Goal: Task Accomplishment & Management: Manage account settings

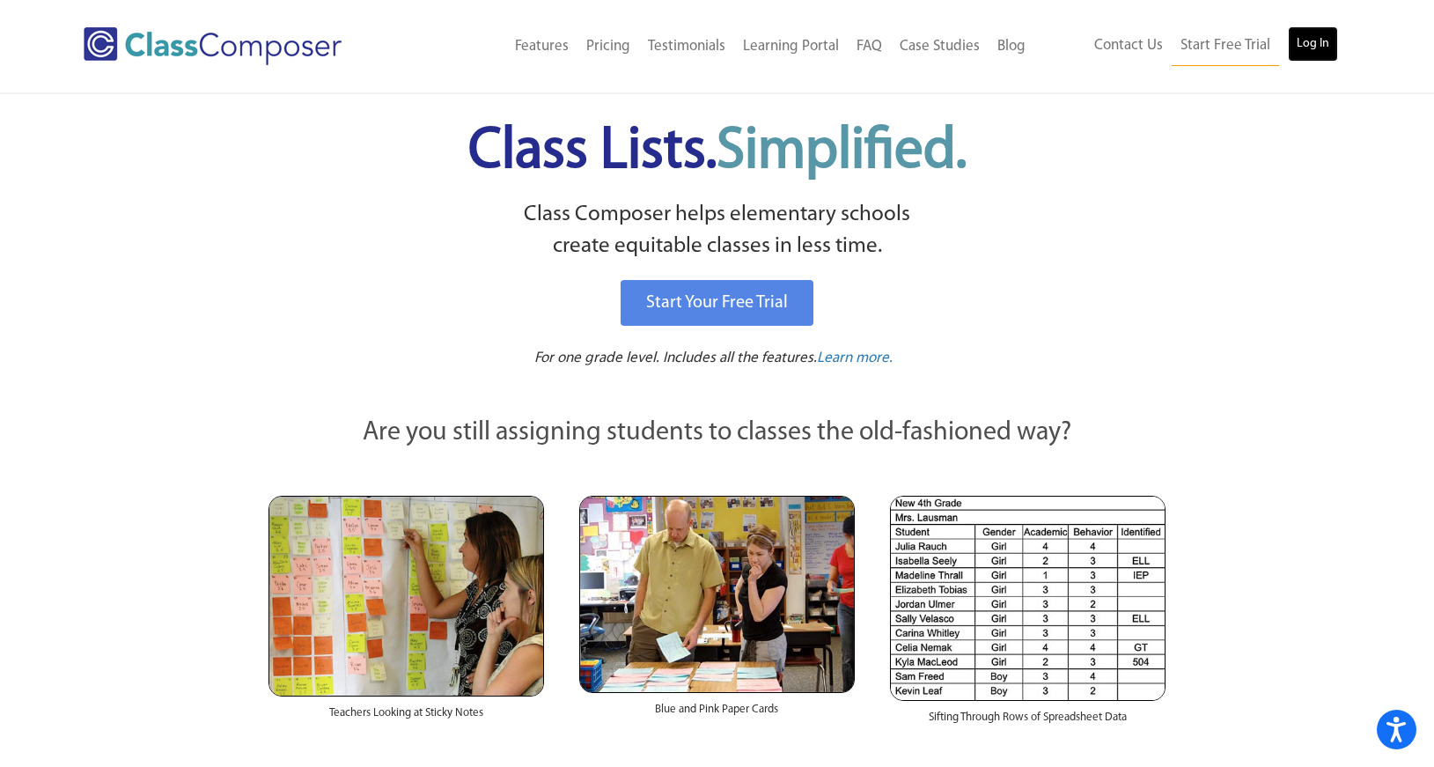
click at [1320, 40] on link "Log In" at bounding box center [1313, 43] width 50 height 35
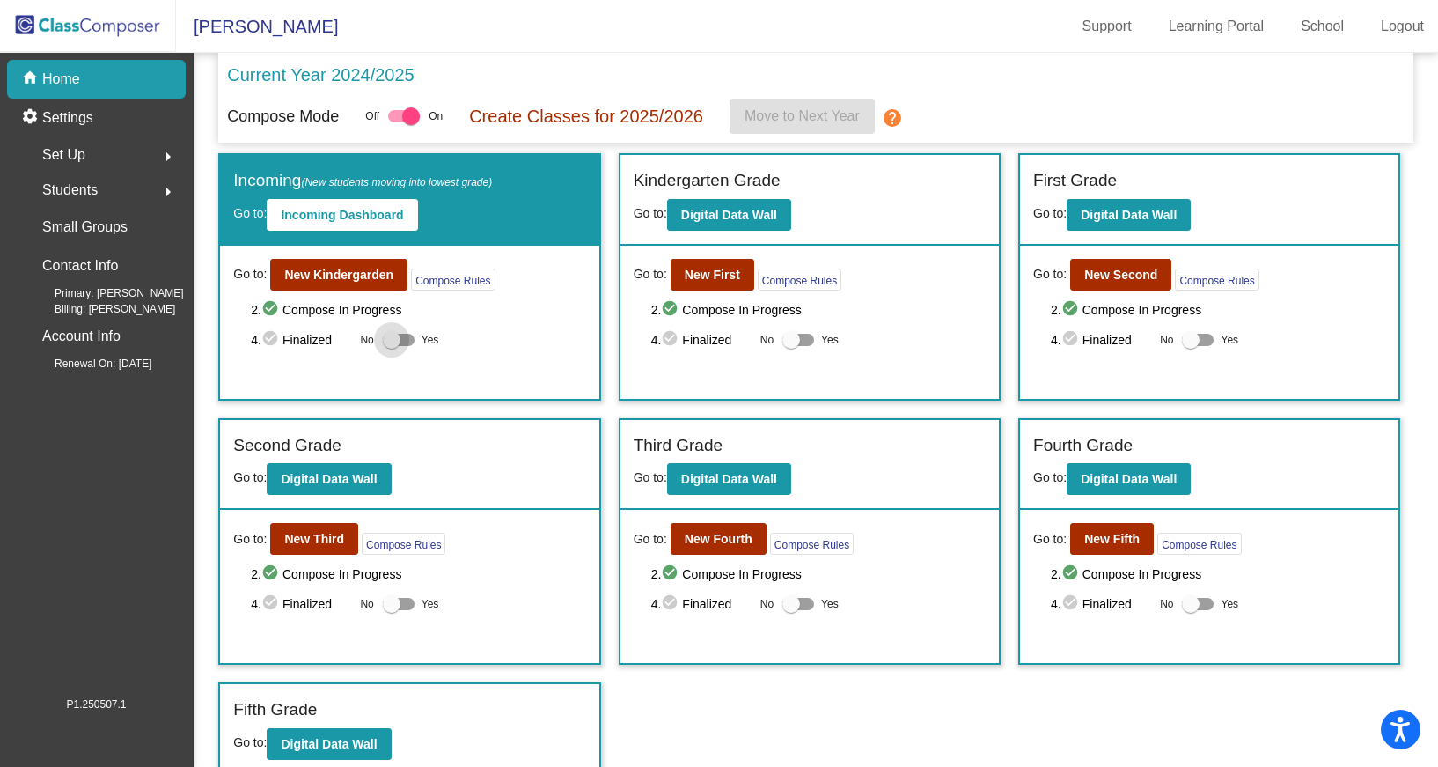
click at [390, 335] on div at bounding box center [392, 340] width 18 height 18
click at [391, 346] on input "Yes" at bounding box center [391, 346] width 1 height 1
checkbox input "true"
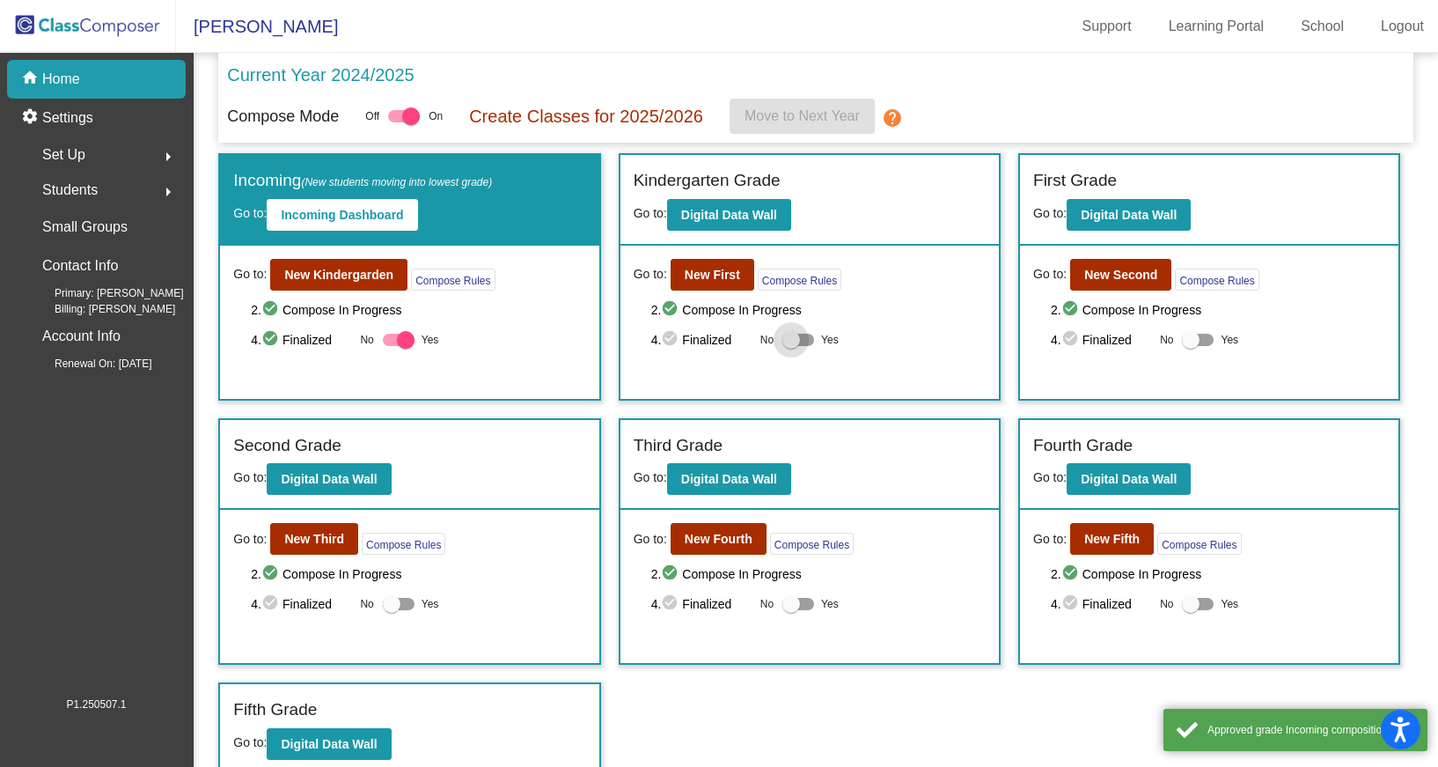
click at [794, 342] on div at bounding box center [792, 340] width 18 height 18
click at [791, 346] on input "Yes" at bounding box center [791, 346] width 1 height 1
checkbox input "true"
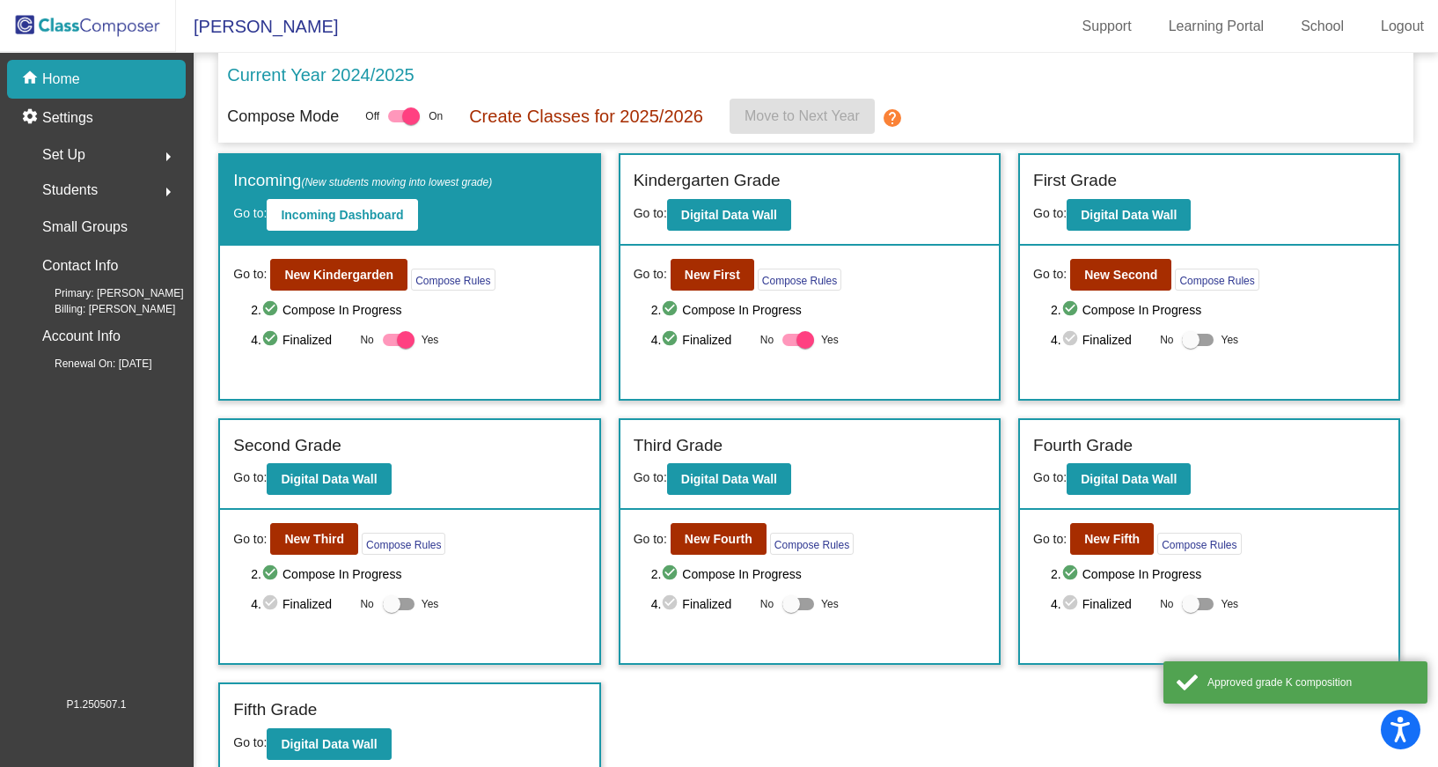
click at [1185, 341] on div at bounding box center [1191, 340] width 18 height 18
click at [1190, 346] on input "Yes" at bounding box center [1190, 346] width 1 height 1
checkbox input "true"
click at [1194, 604] on div at bounding box center [1191, 604] width 18 height 18
click at [1191, 610] on input "Yes" at bounding box center [1190, 610] width 1 height 1
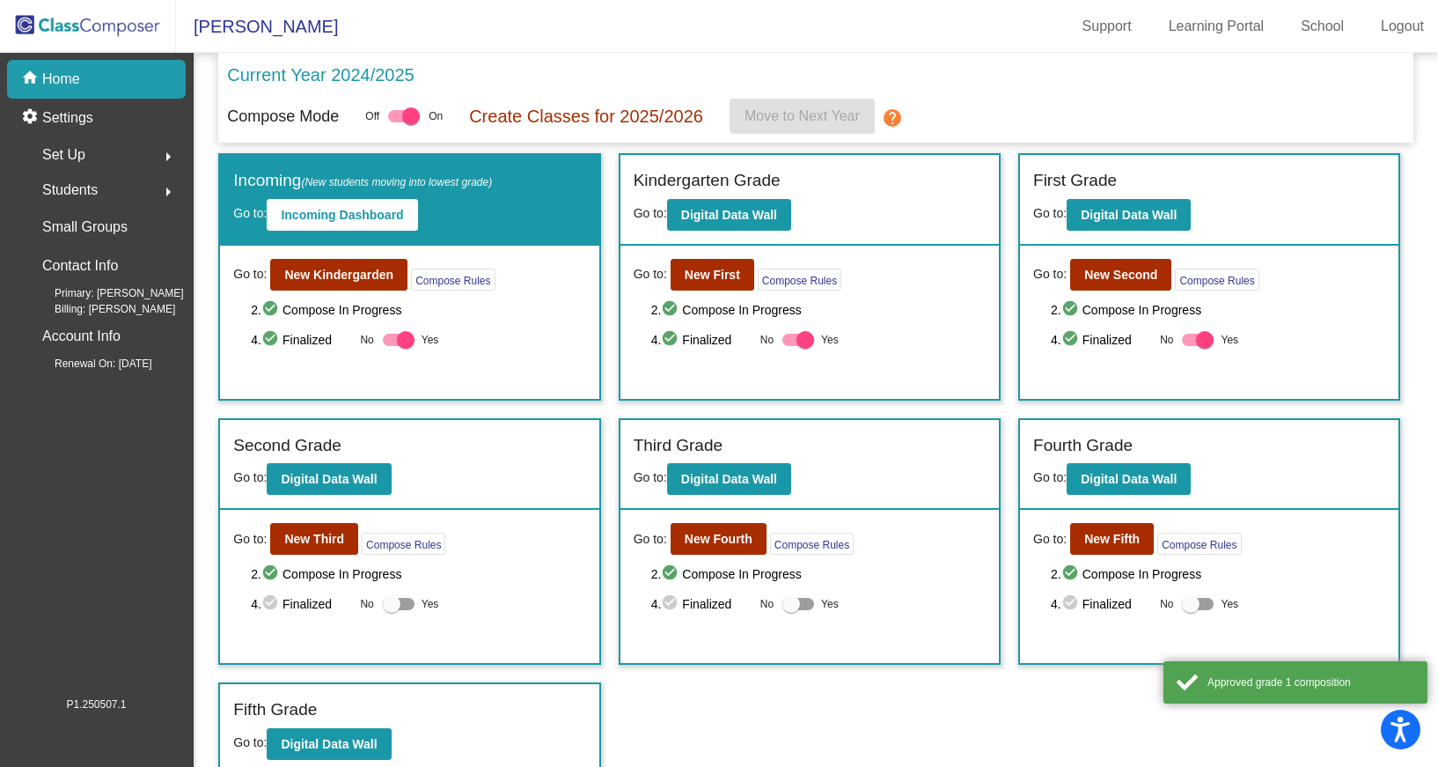
checkbox input "true"
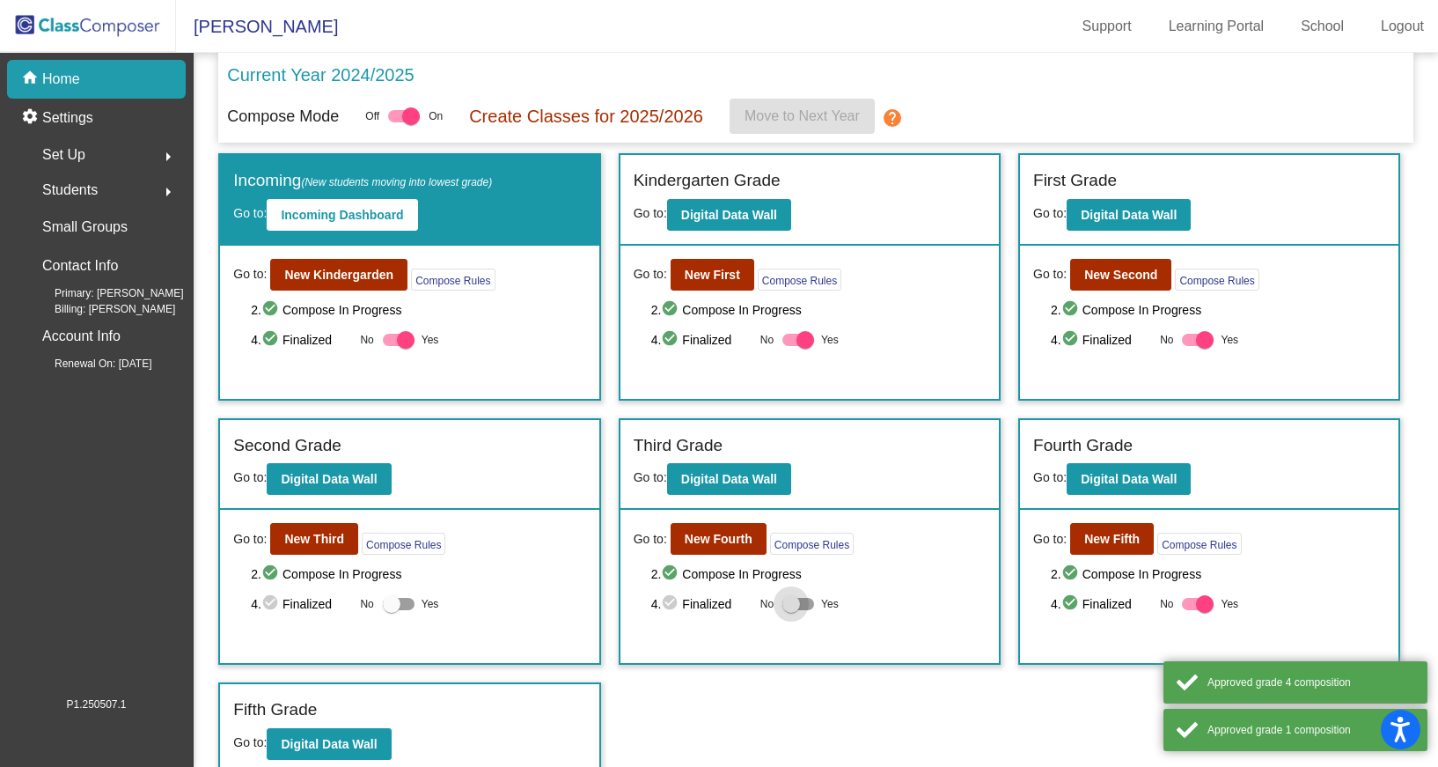
click at [800, 602] on div at bounding box center [799, 604] width 32 height 12
click at [791, 610] on input "Yes" at bounding box center [791, 610] width 1 height 1
checkbox input "true"
click at [402, 600] on div at bounding box center [399, 604] width 32 height 12
click at [392, 610] on input "Yes" at bounding box center [391, 610] width 1 height 1
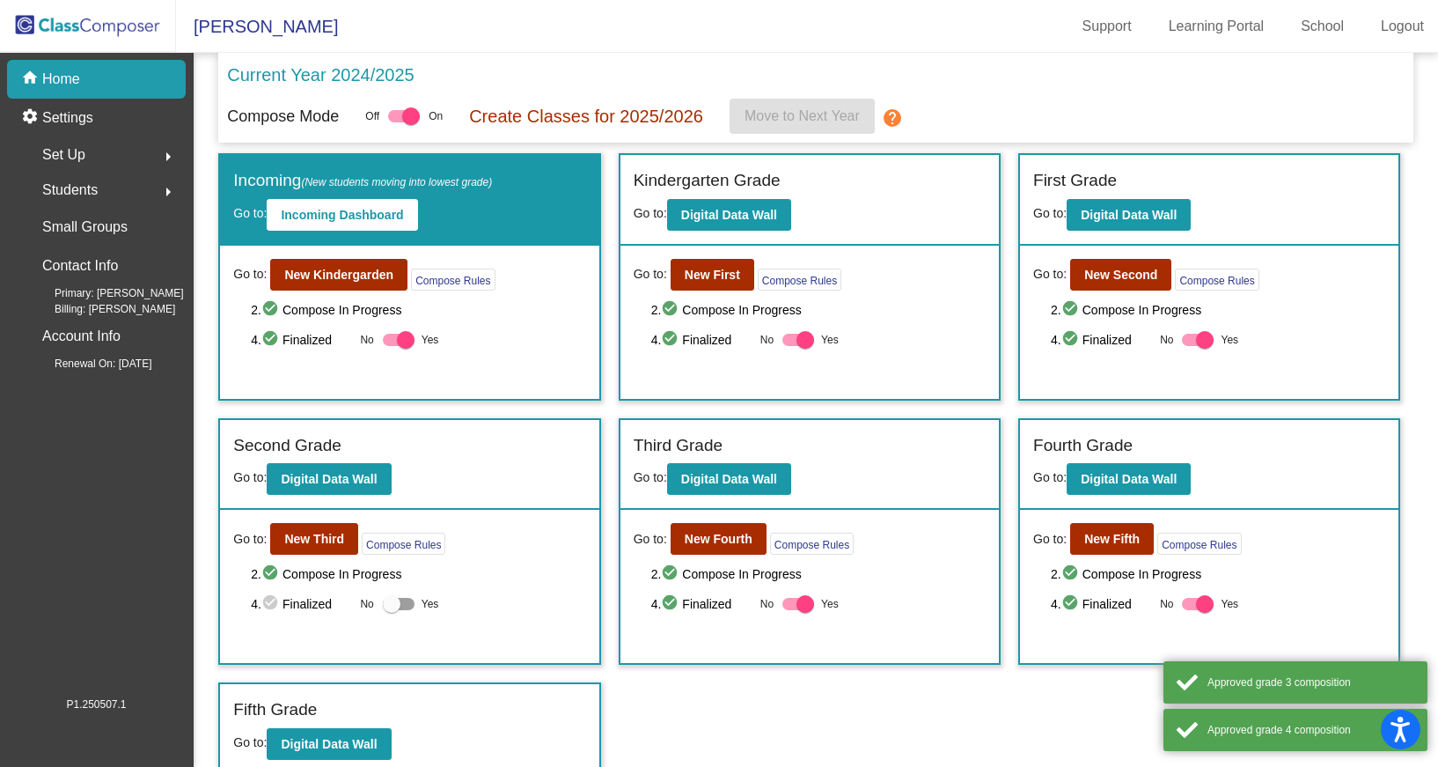
checkbox input "true"
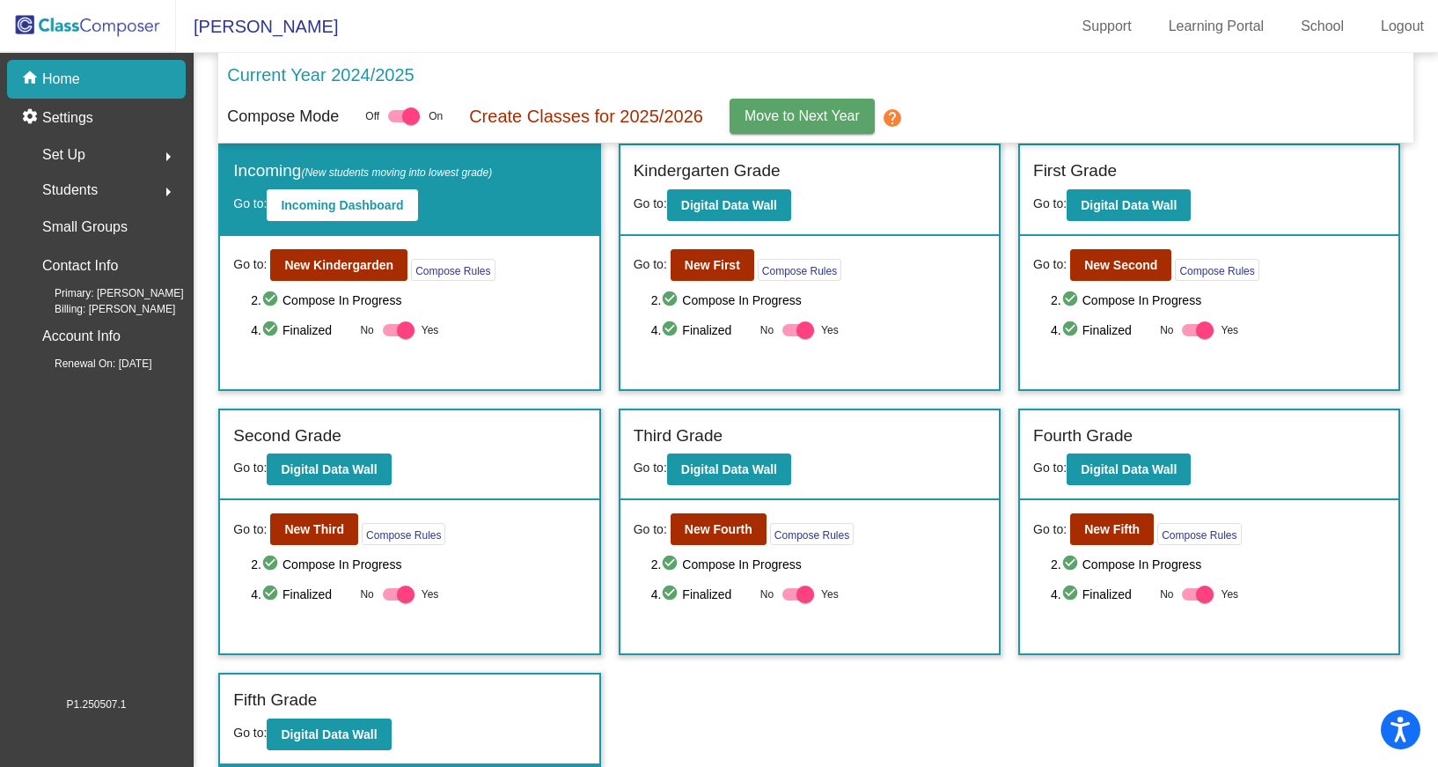
click at [815, 733] on div "Incoming (New students moving into lowest grade) Go to: Incoming Dashboard Go t…" at bounding box center [815, 454] width 1195 height 623
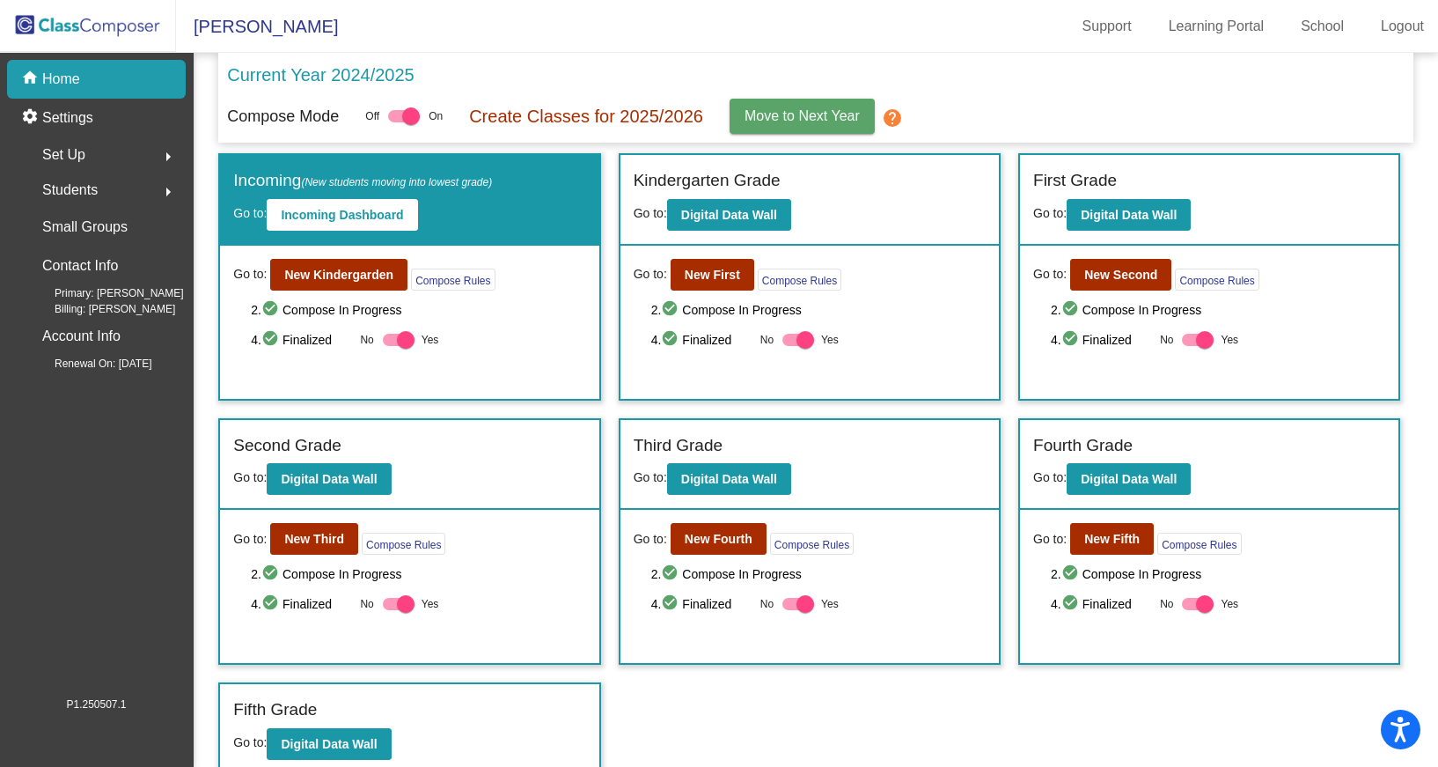
click at [830, 114] on span "Move to Next Year" at bounding box center [802, 115] width 115 height 15
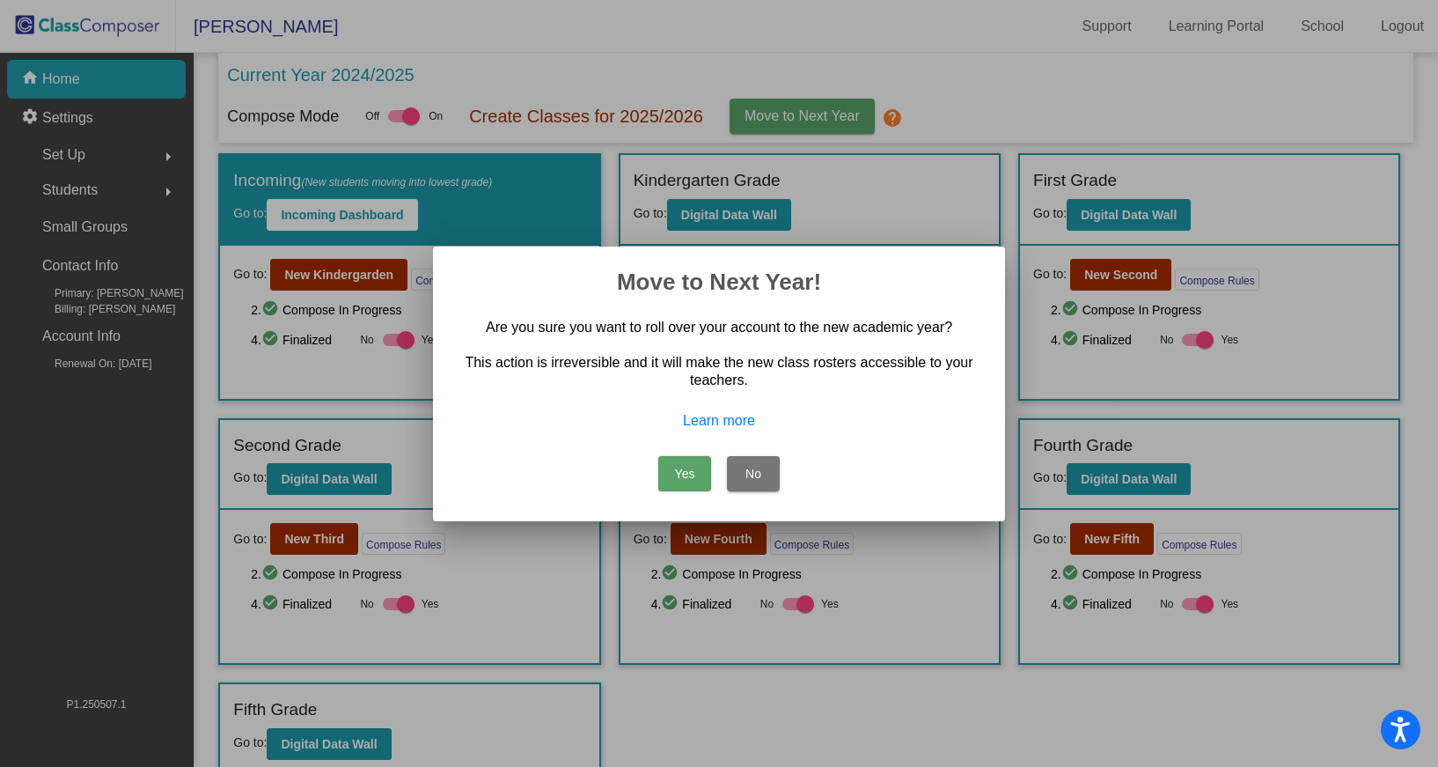
click at [688, 464] on button "Yes" at bounding box center [685, 473] width 53 height 35
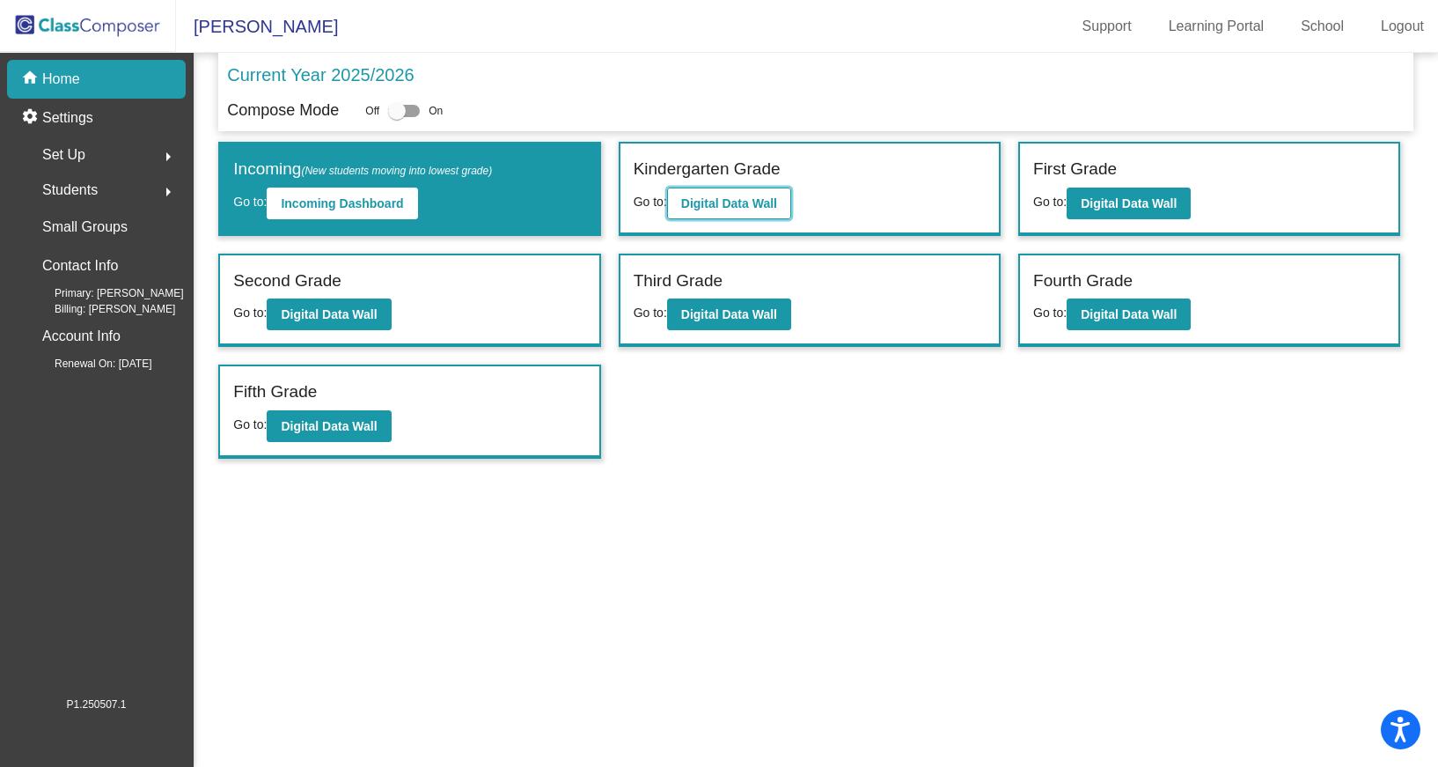
click at [710, 195] on button "Digital Data Wall" at bounding box center [729, 204] width 124 height 32
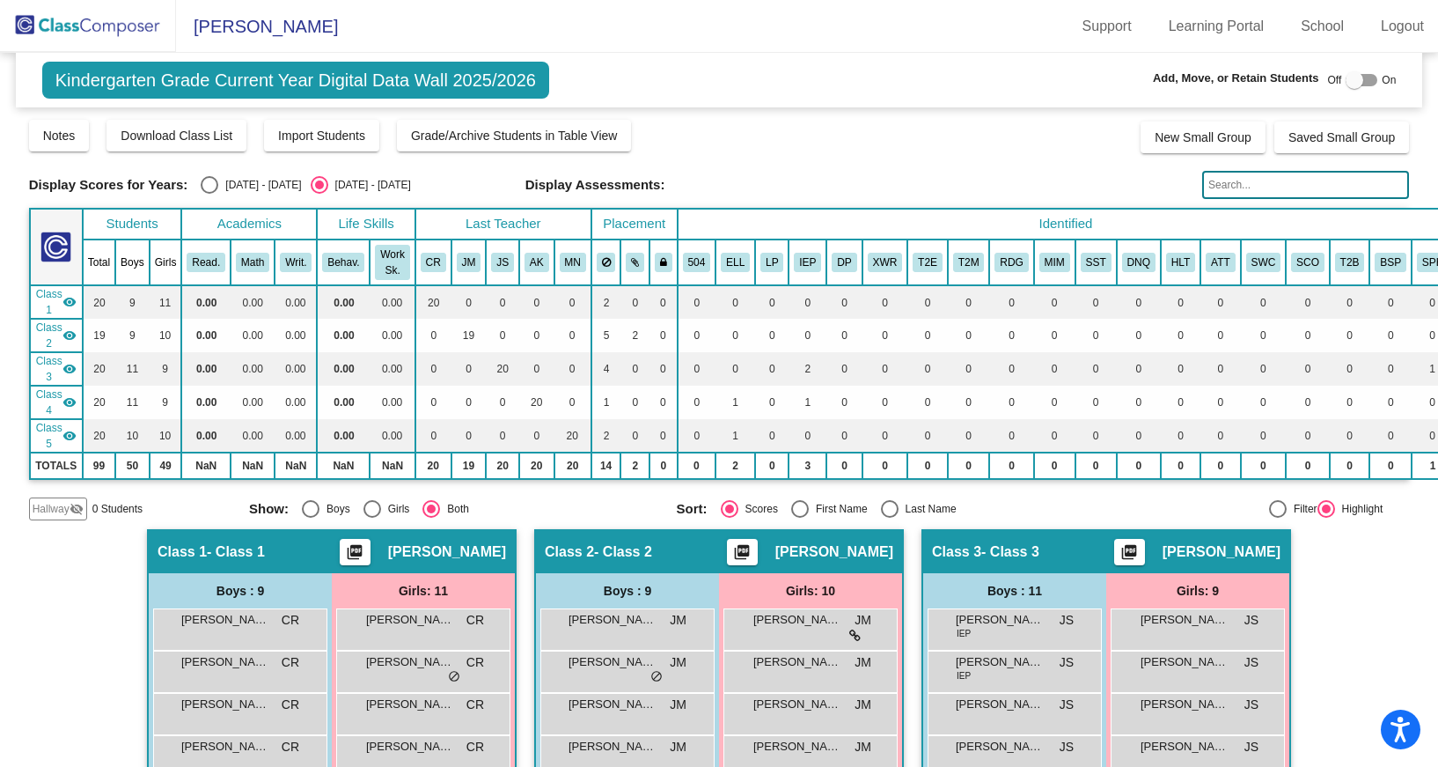
click at [246, 183] on div "2024 - 2025" at bounding box center [259, 185] width 83 height 16
click at [210, 194] on input "2024 - 2025" at bounding box center [209, 194] width 1 height 1
radio input "true"
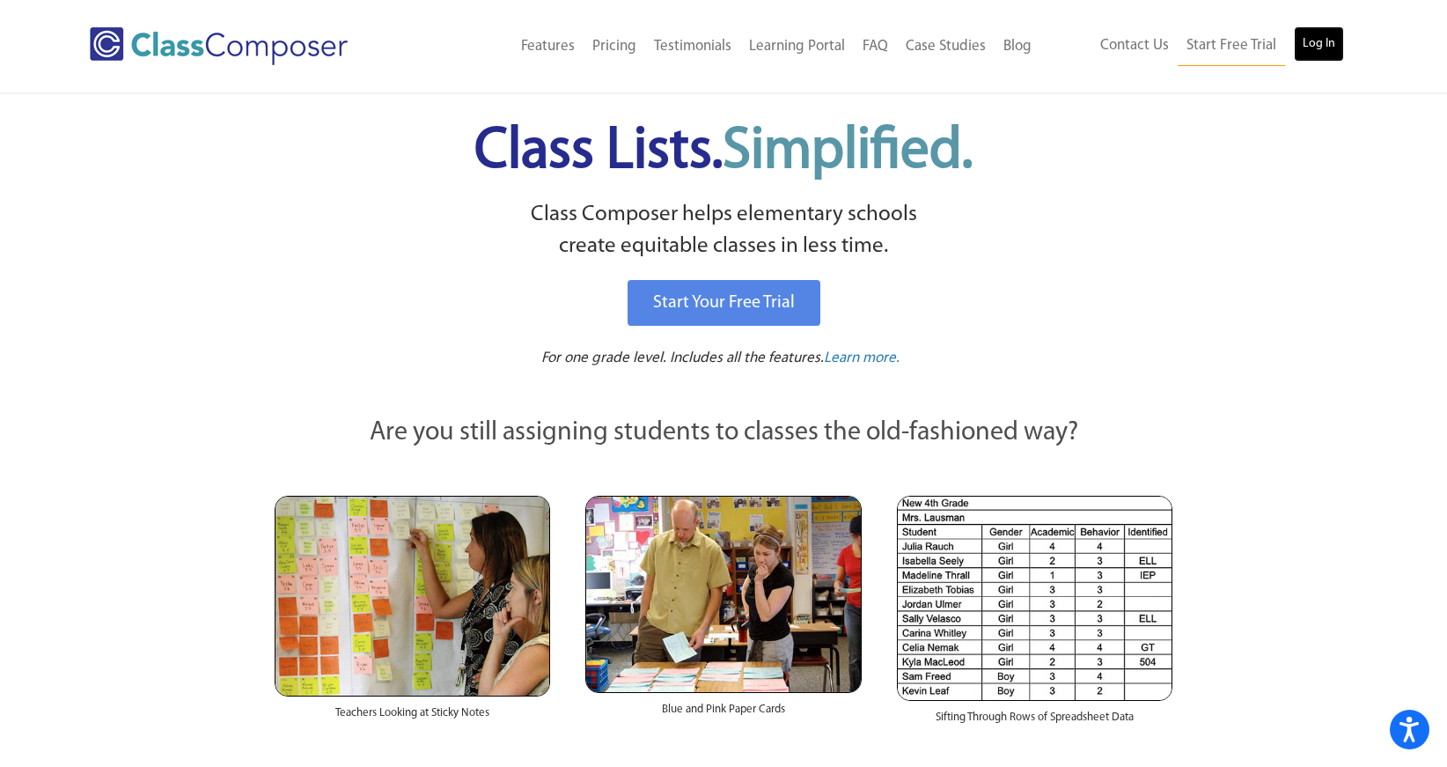
click at [1322, 37] on link "Log In" at bounding box center [1319, 43] width 50 height 35
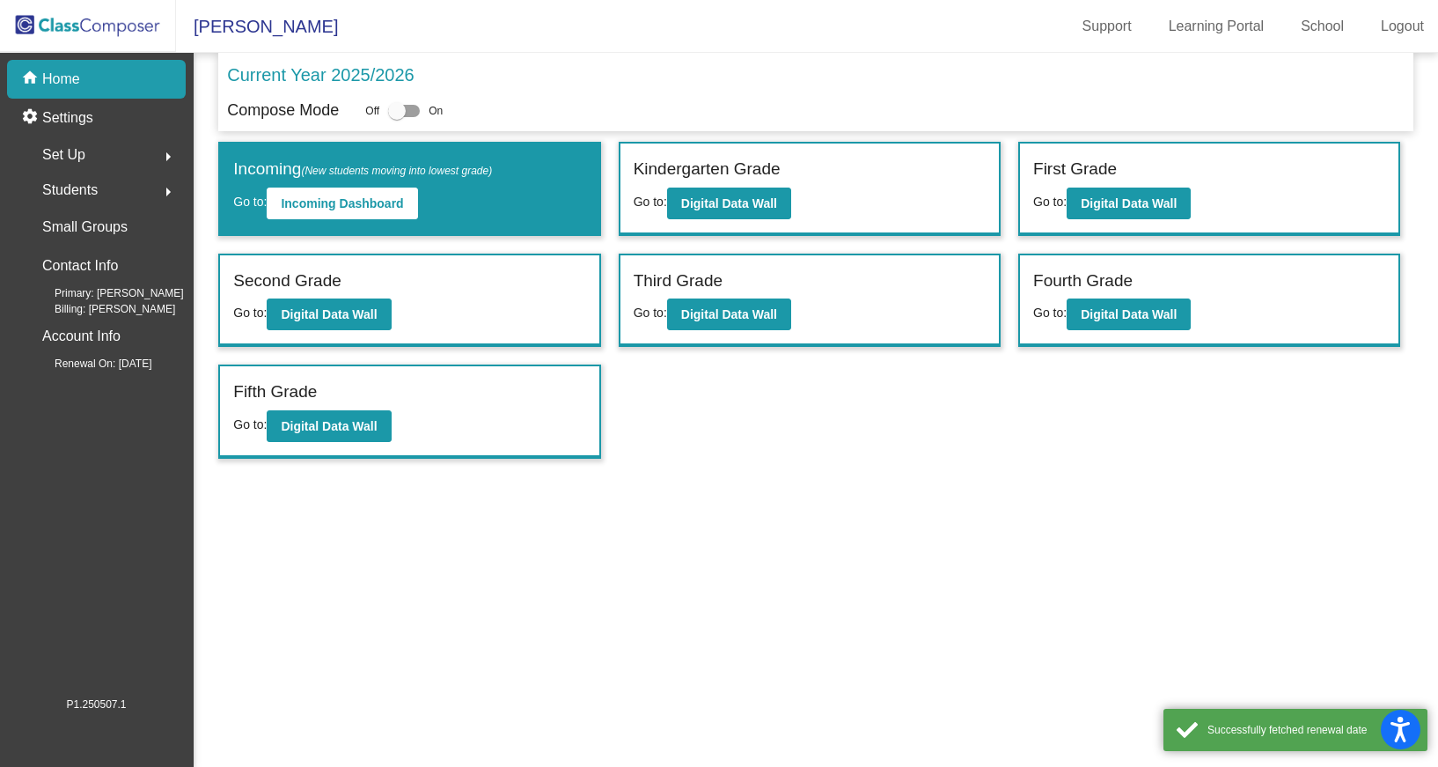
click at [68, 152] on span "Set Up" at bounding box center [63, 155] width 43 height 25
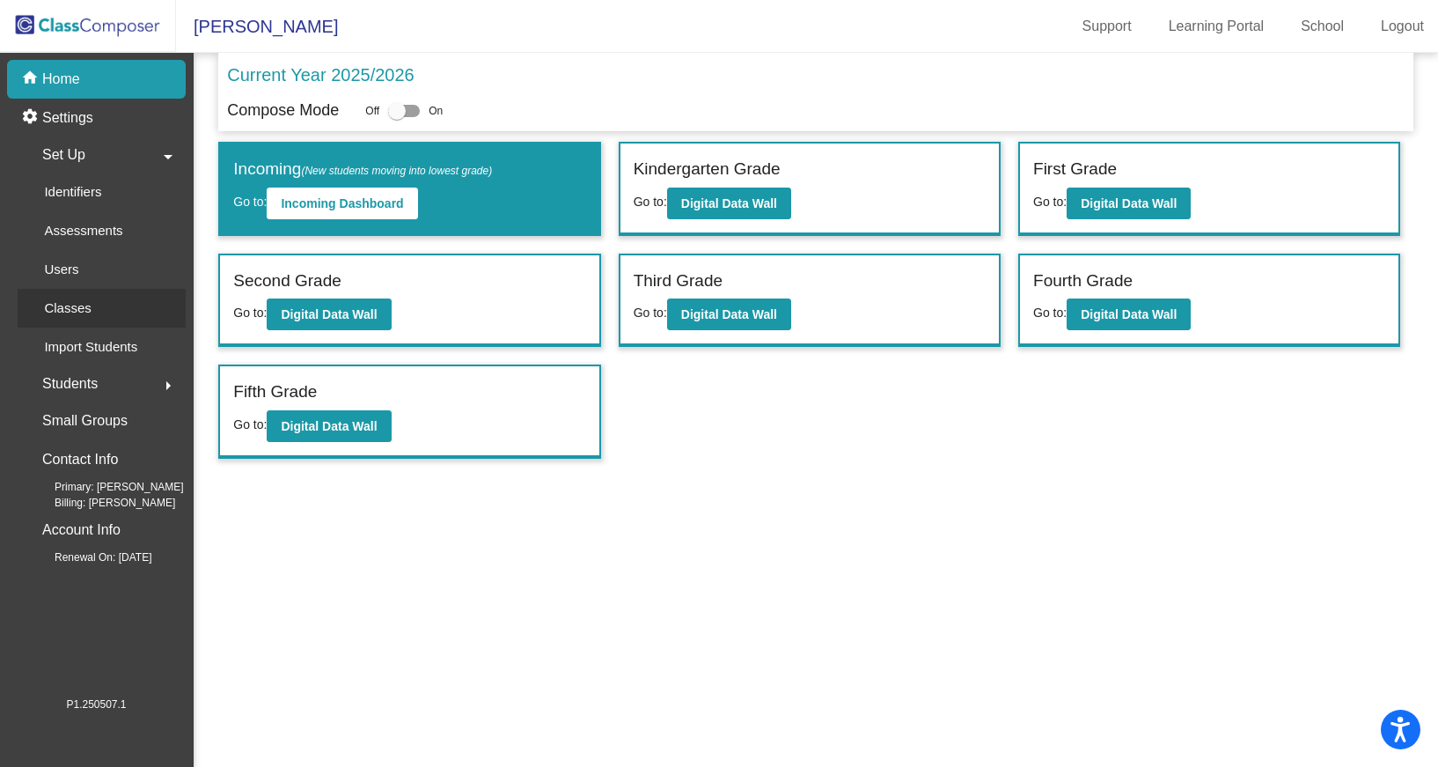
click at [64, 311] on p "Classes" at bounding box center [67, 308] width 47 height 21
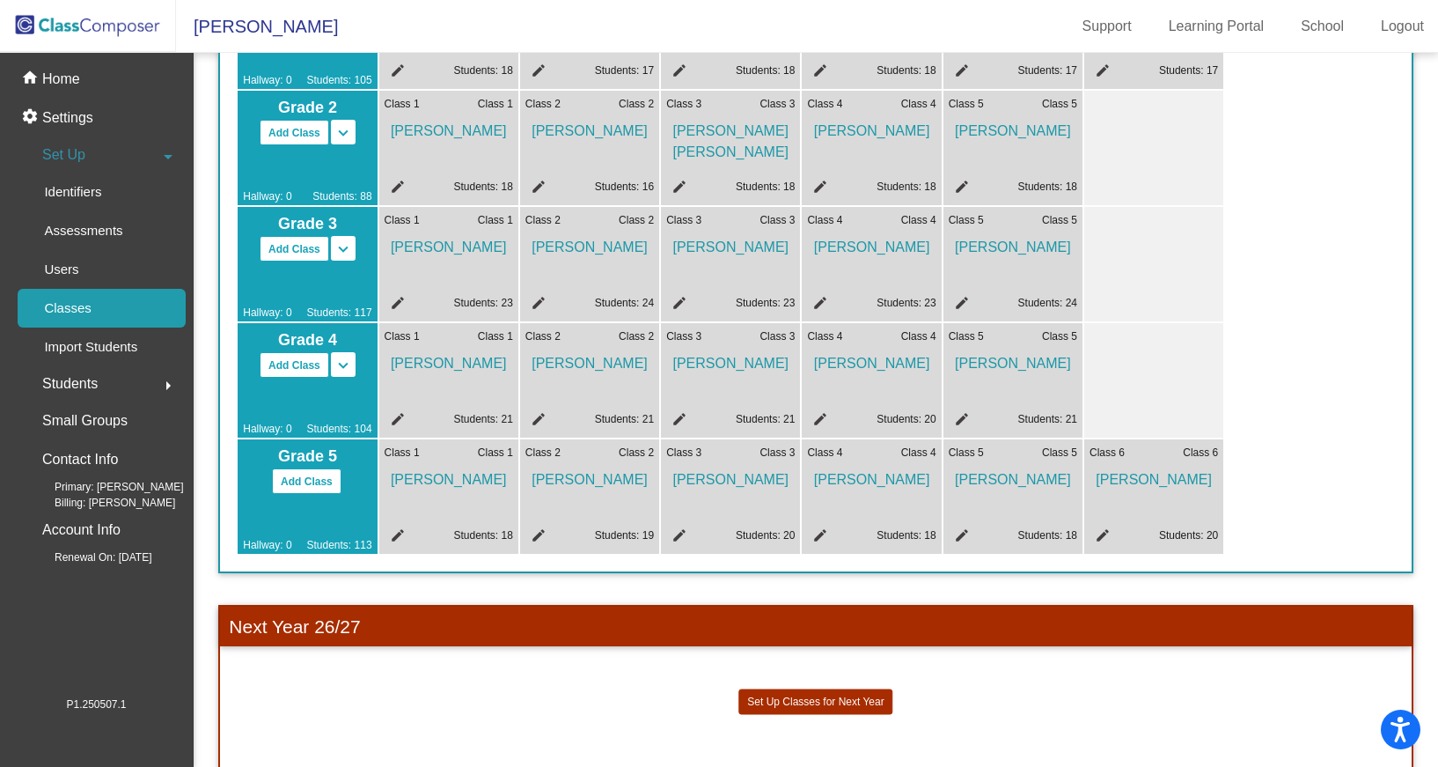
scroll to position [363, 0]
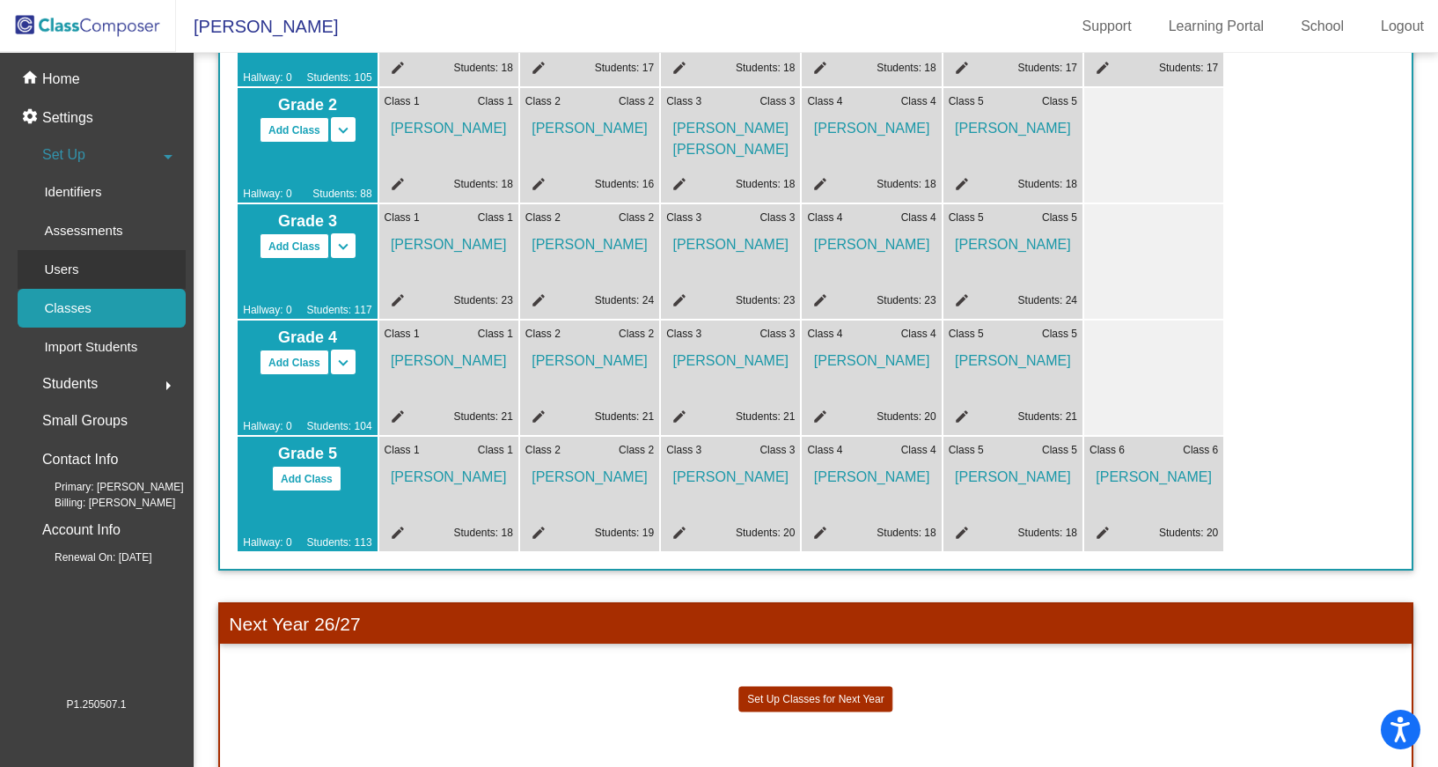
click at [63, 260] on p "Users" at bounding box center [61, 269] width 34 height 21
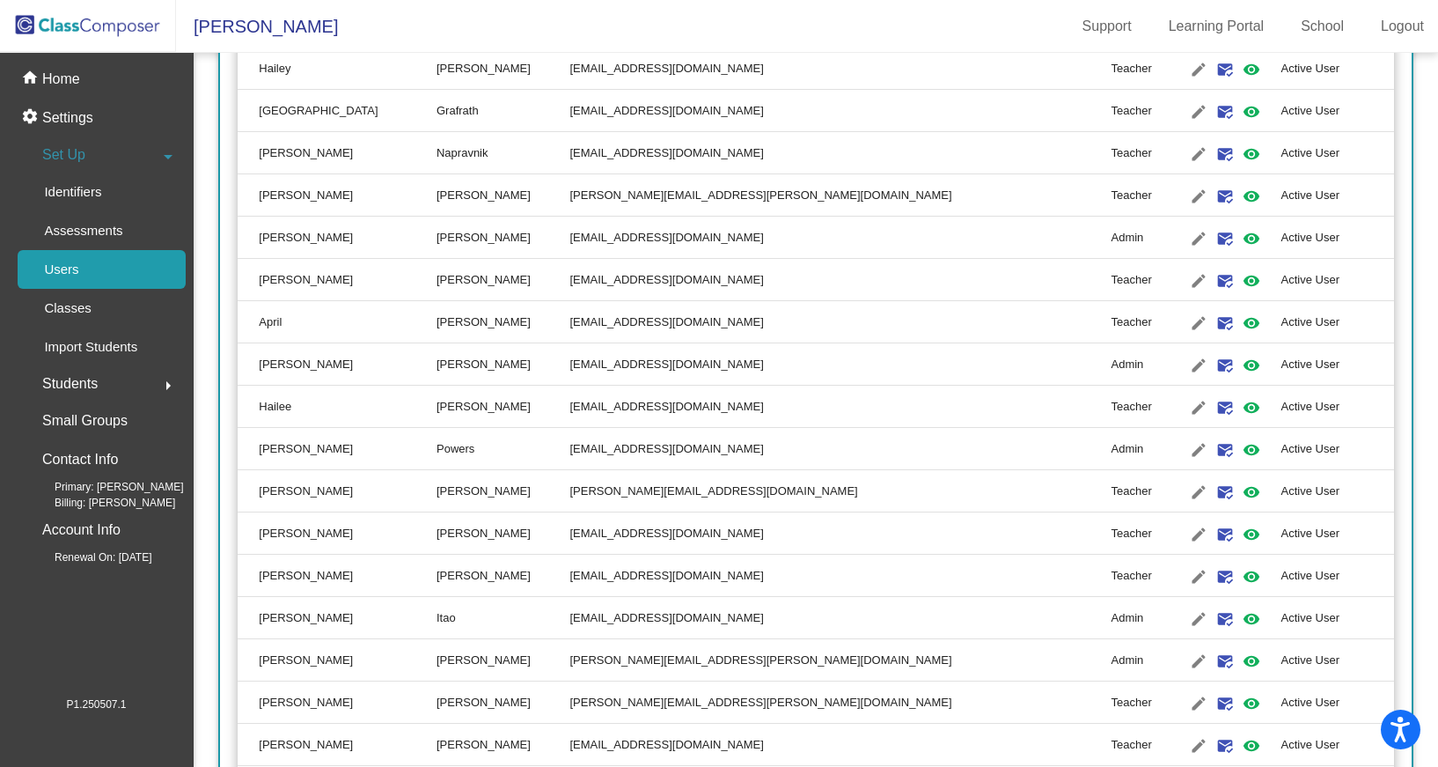
scroll to position [1077, 0]
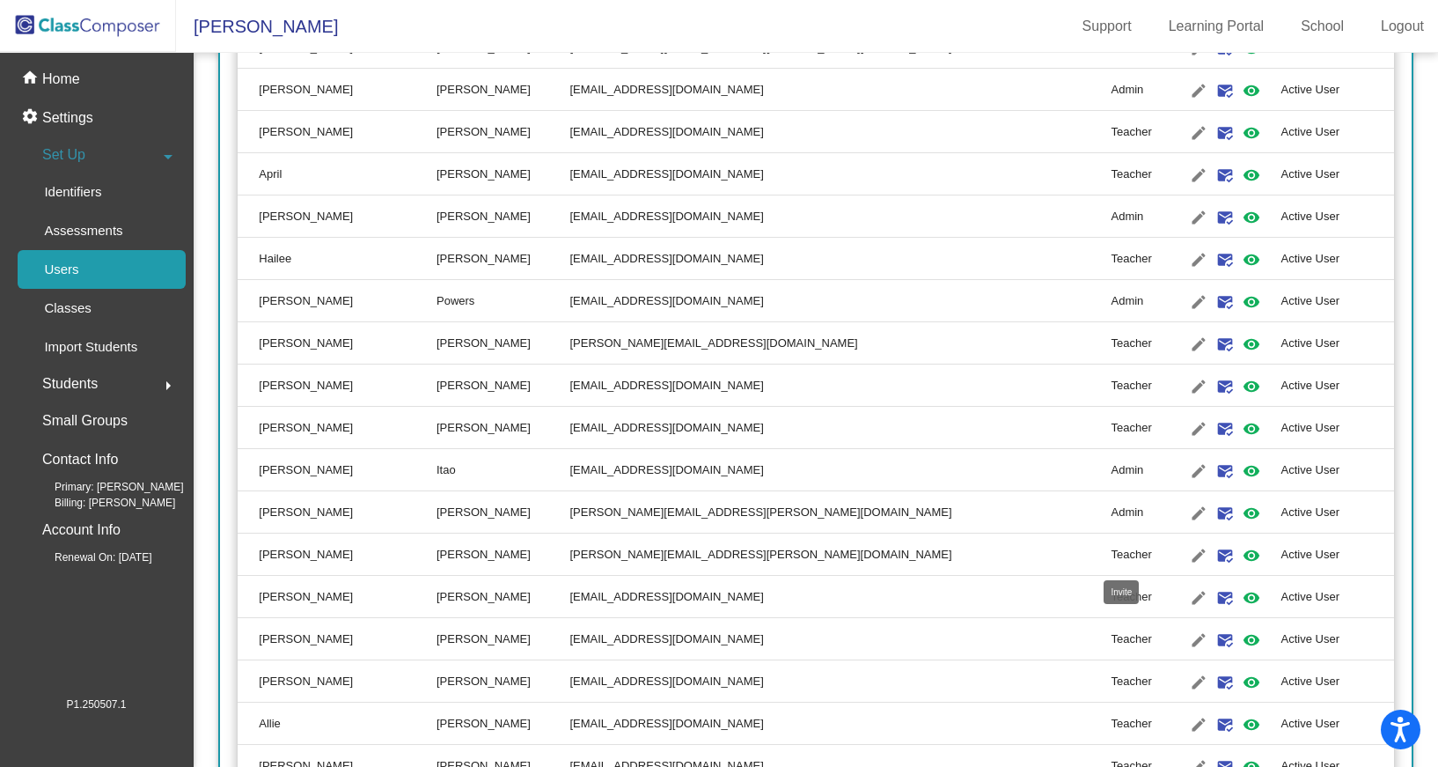
click at [1215, 556] on mat-icon "mark_email_read" at bounding box center [1225, 555] width 21 height 21
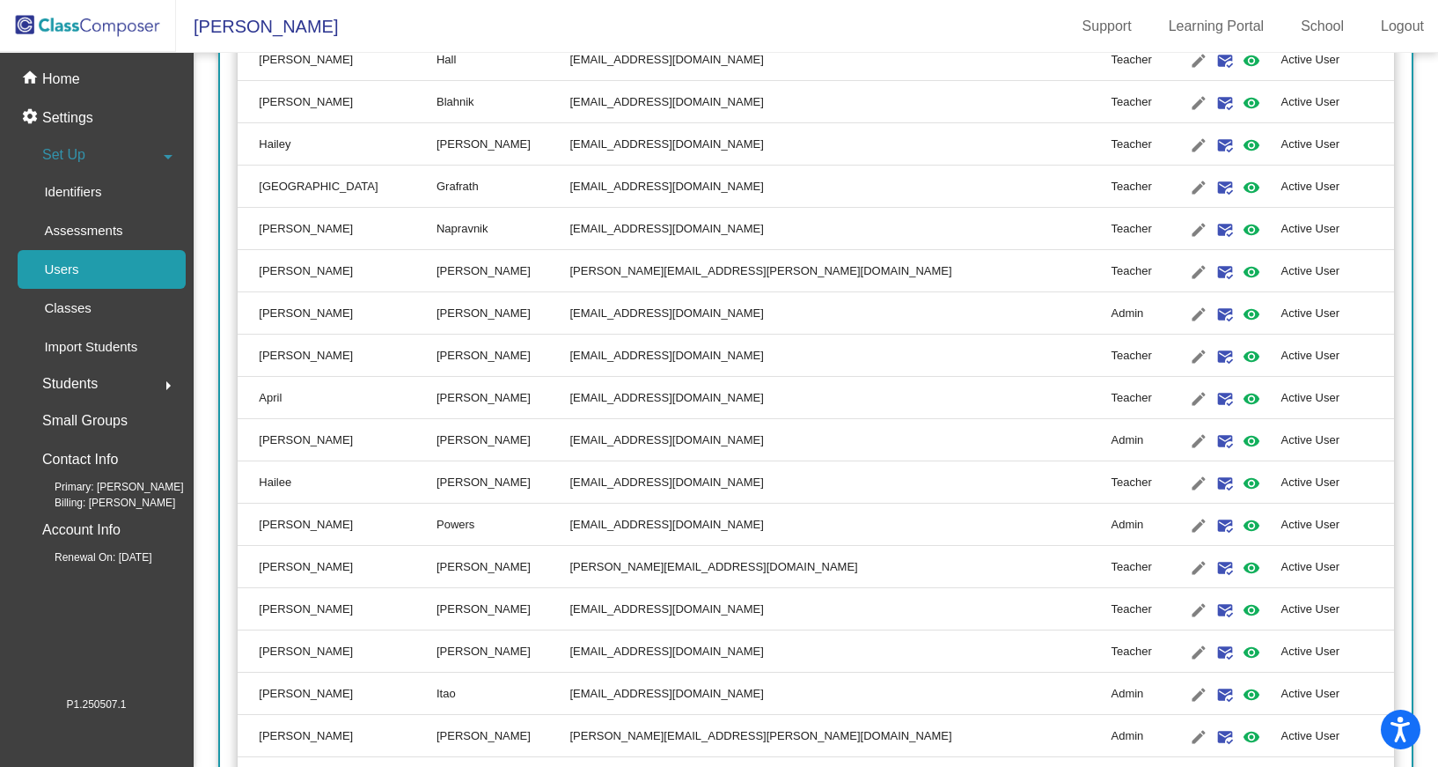
scroll to position [850, 0]
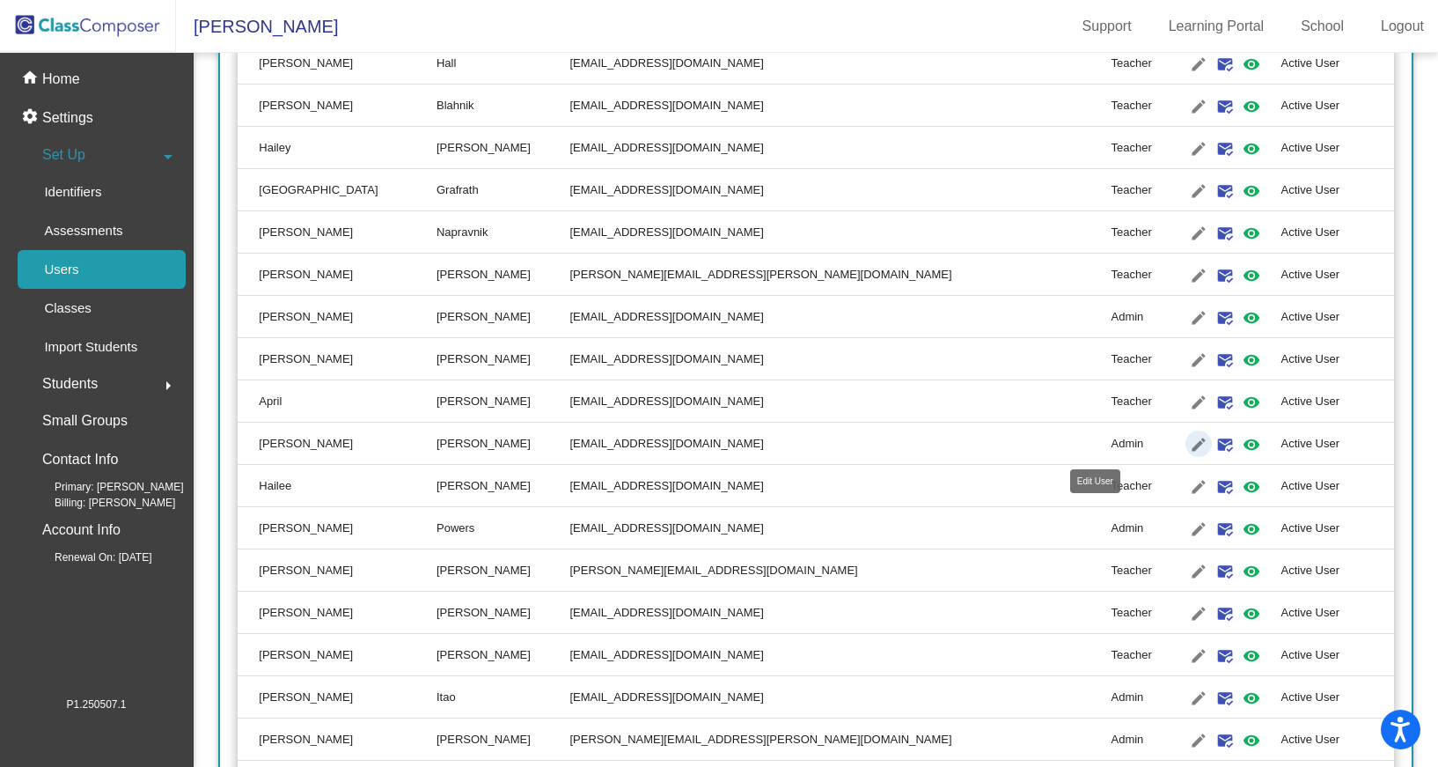
click at [1188, 445] on mat-icon "edit" at bounding box center [1198, 444] width 21 height 21
type input "Lori"
type input "Mann"
type input "mannl@platteco.k12.mo.us"
radio input "true"
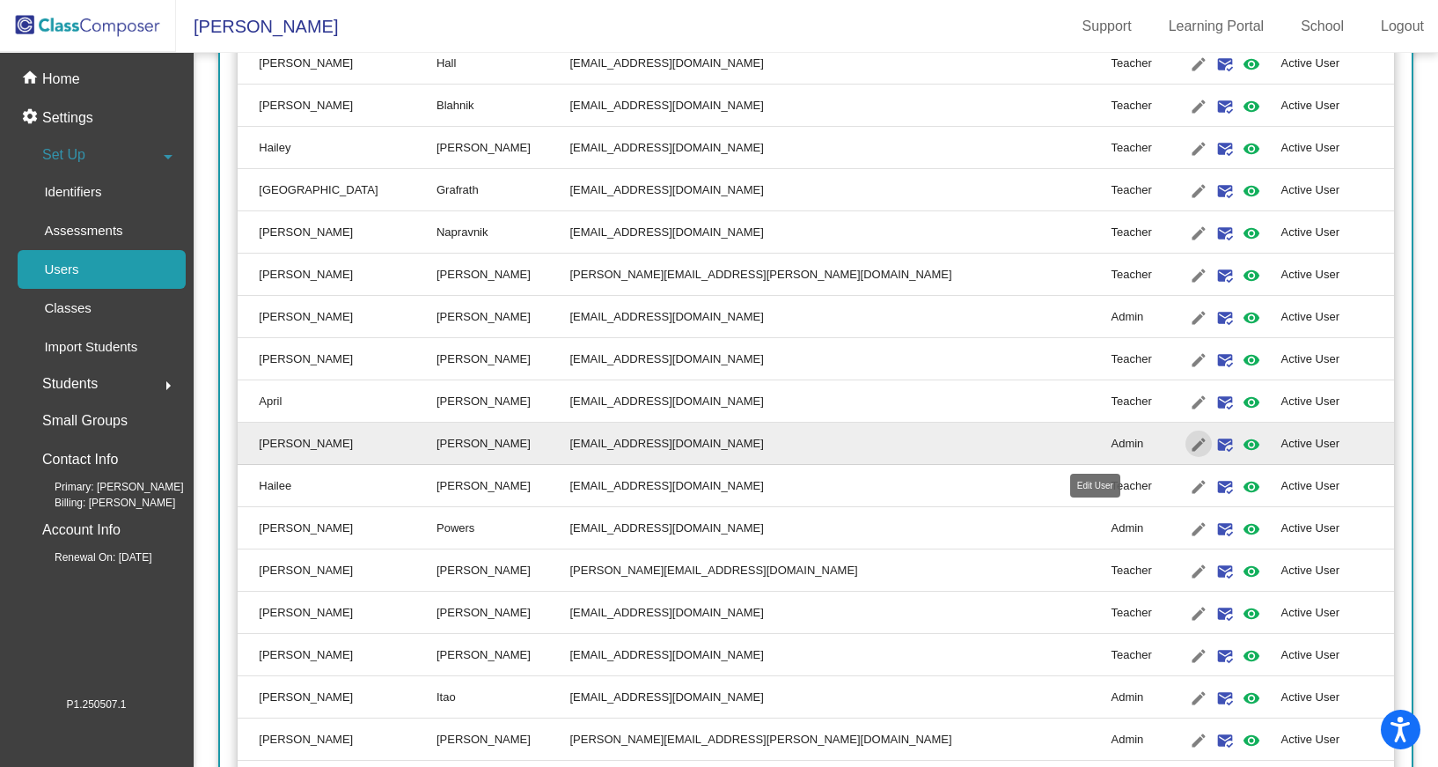
scroll to position [0, 0]
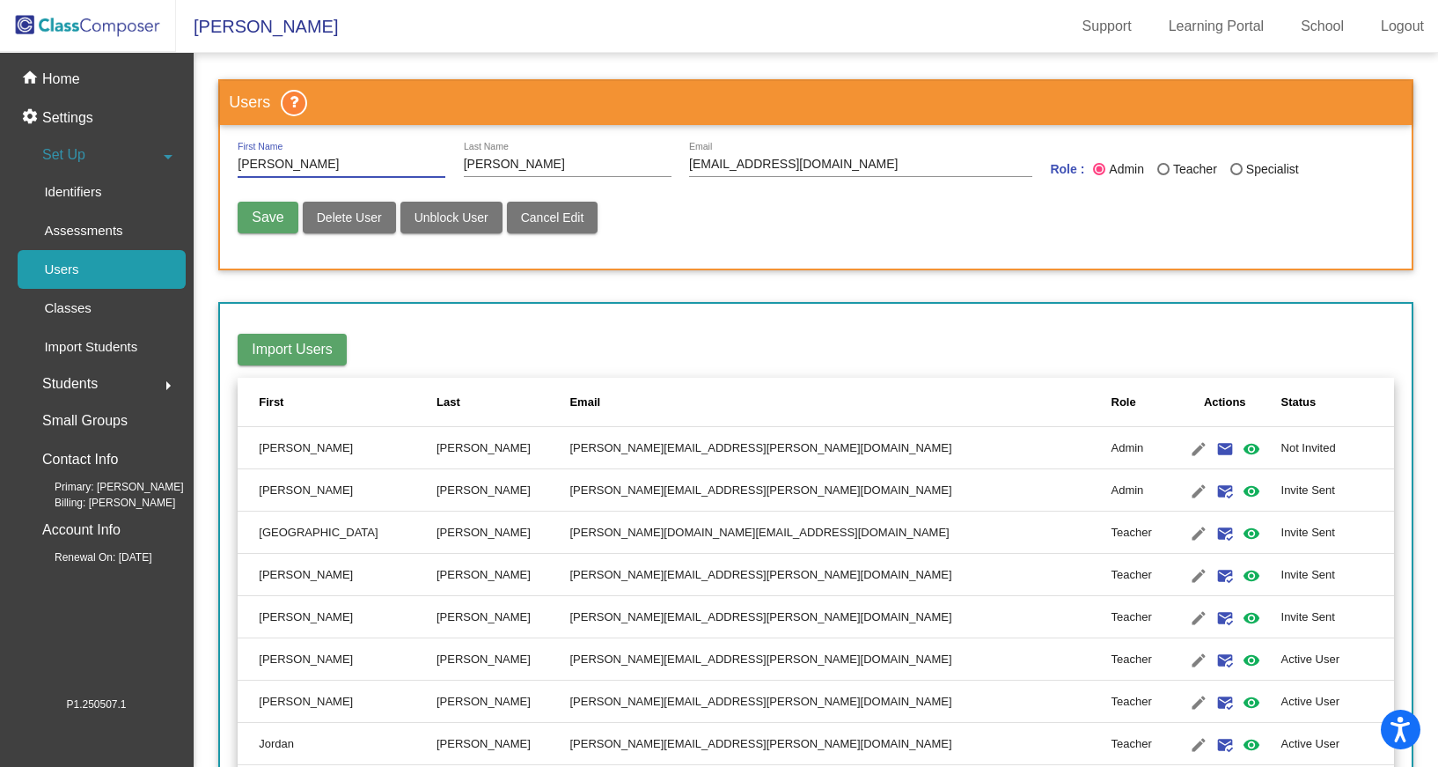
click at [259, 223] on span "Save" at bounding box center [268, 217] width 32 height 15
radio input "false"
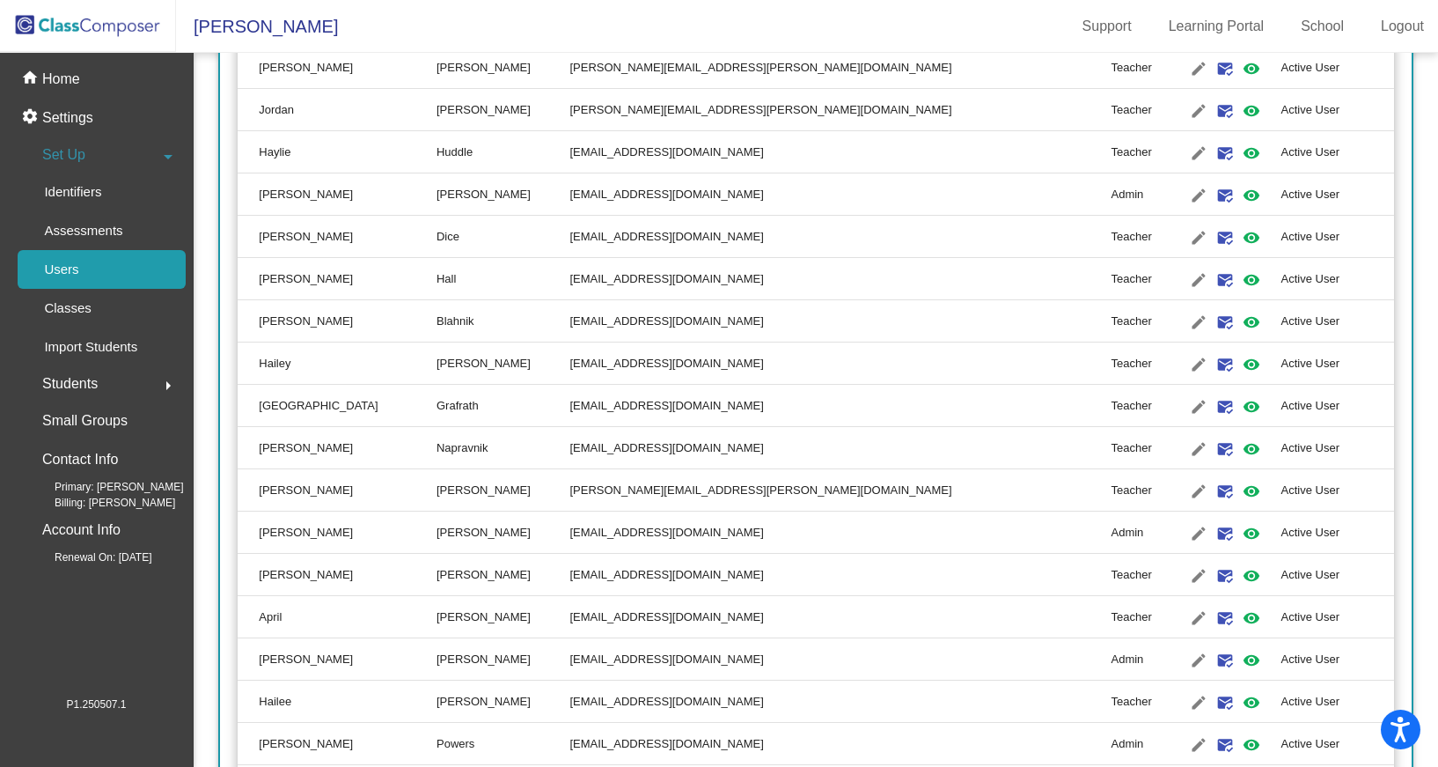
scroll to position [635, 0]
click at [1241, 662] on mat-icon "visibility" at bounding box center [1251, 659] width 21 height 21
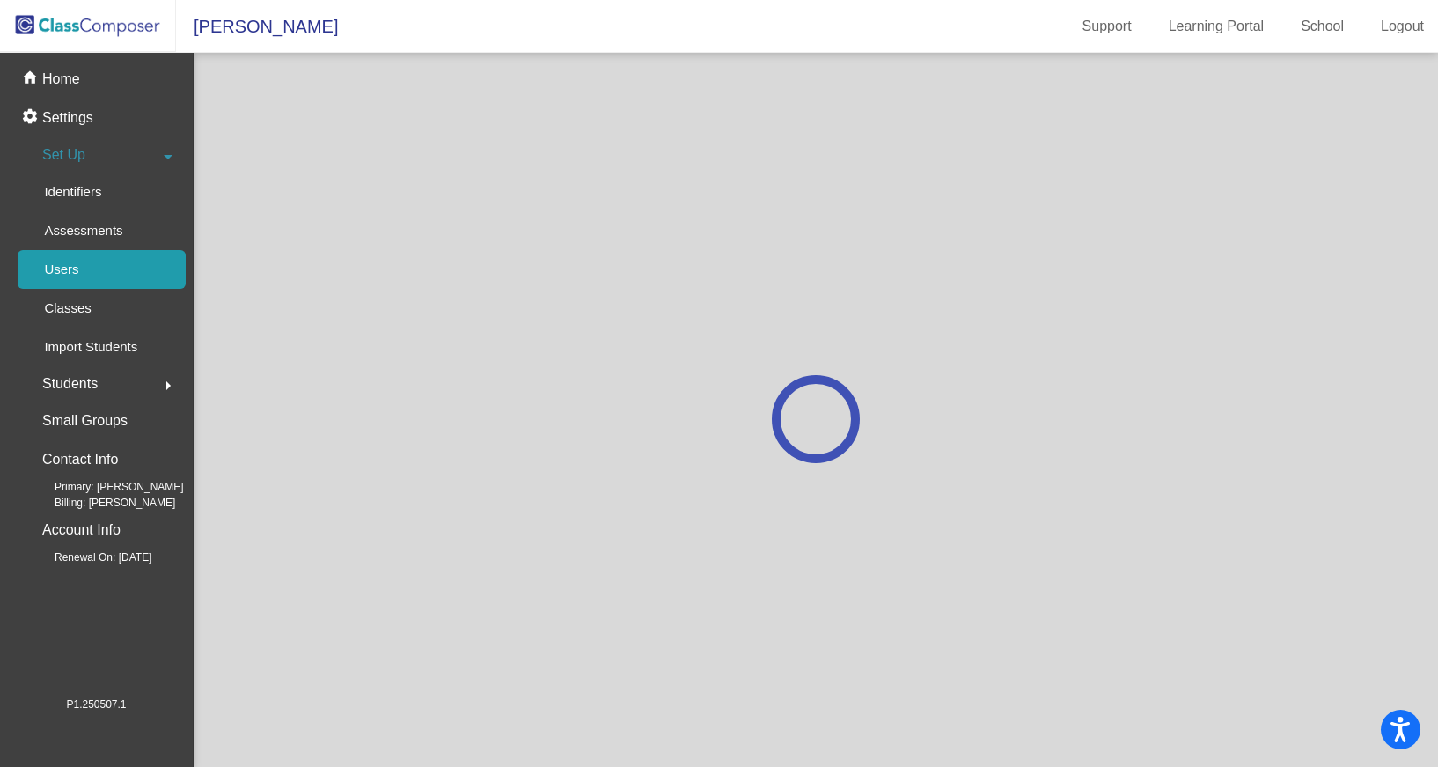
scroll to position [0, 0]
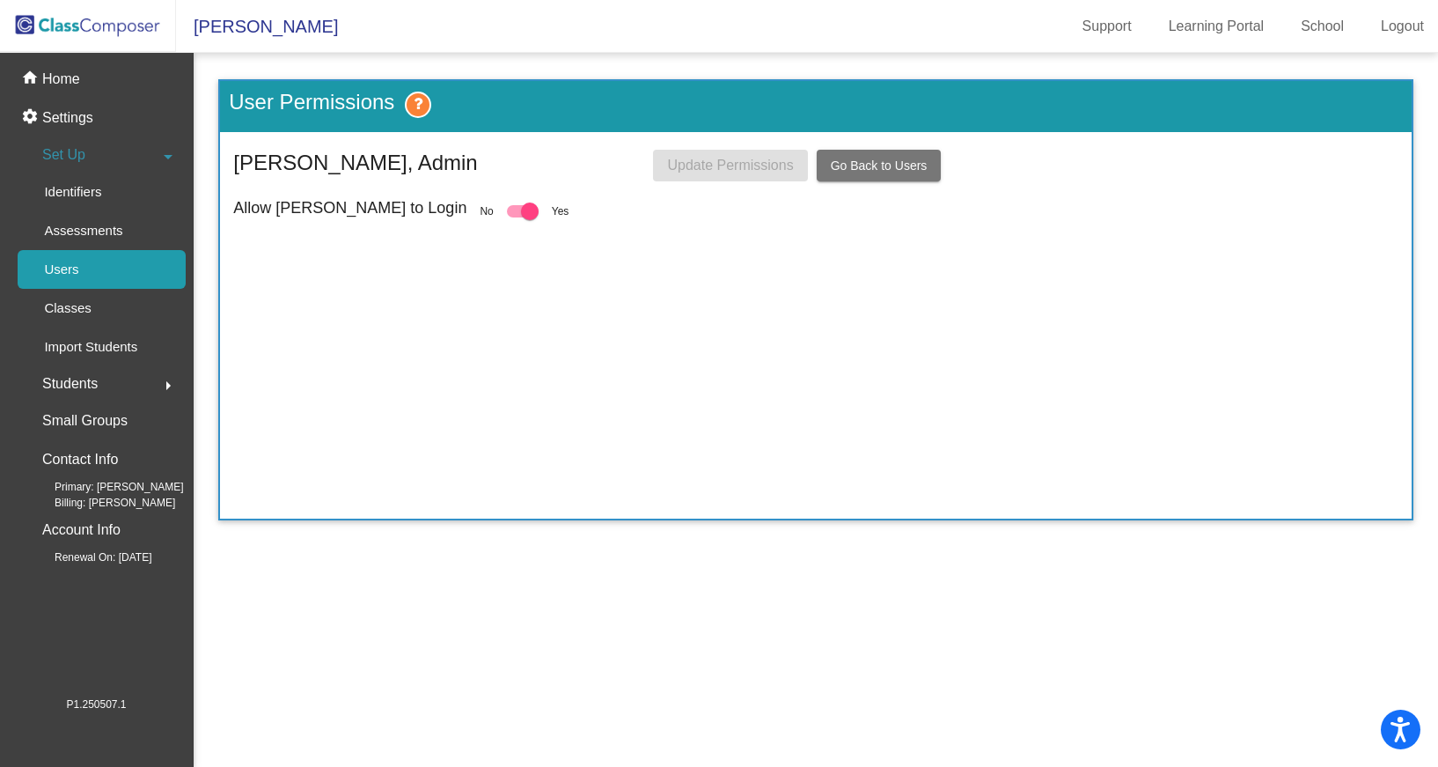
click at [893, 177] on button "Go Back to Users" at bounding box center [879, 166] width 125 height 32
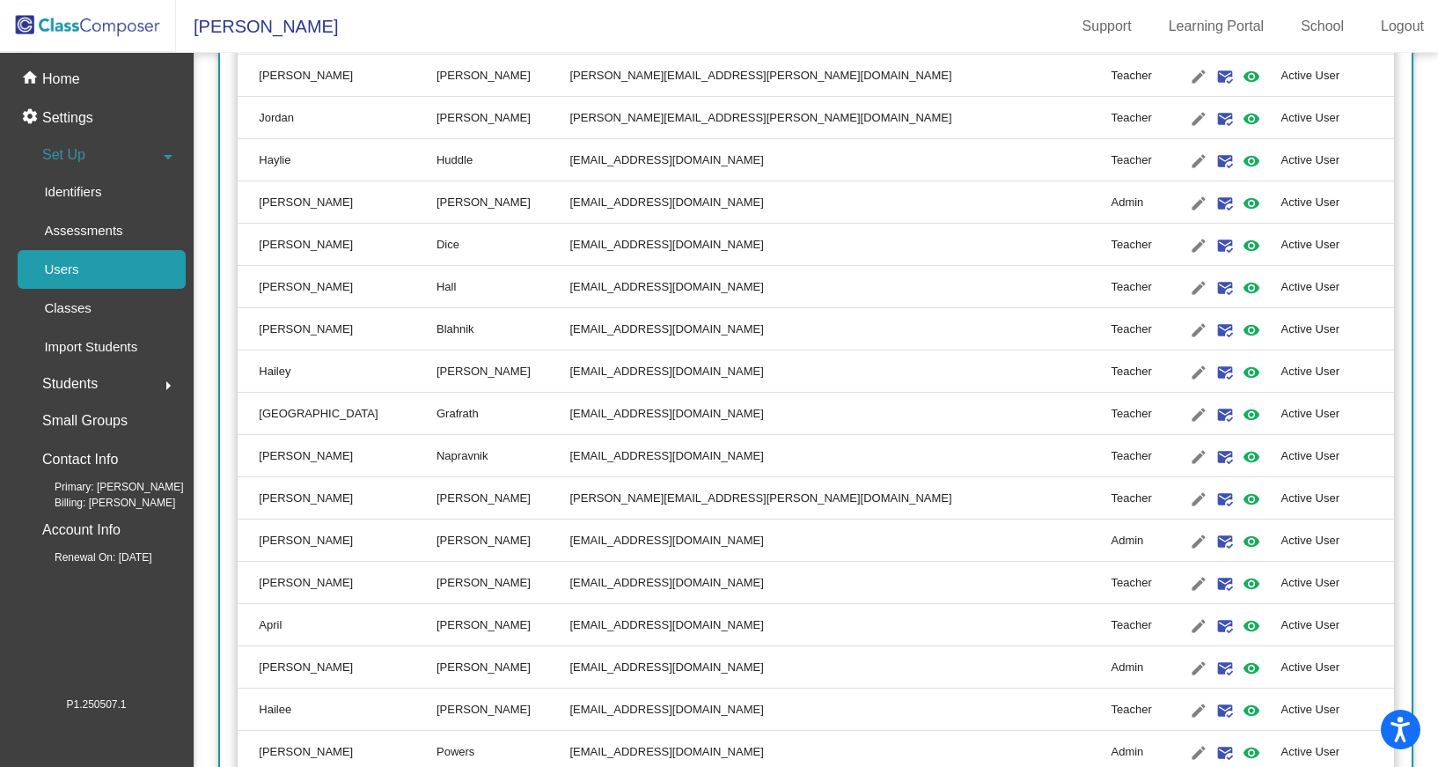
scroll to position [672, 0]
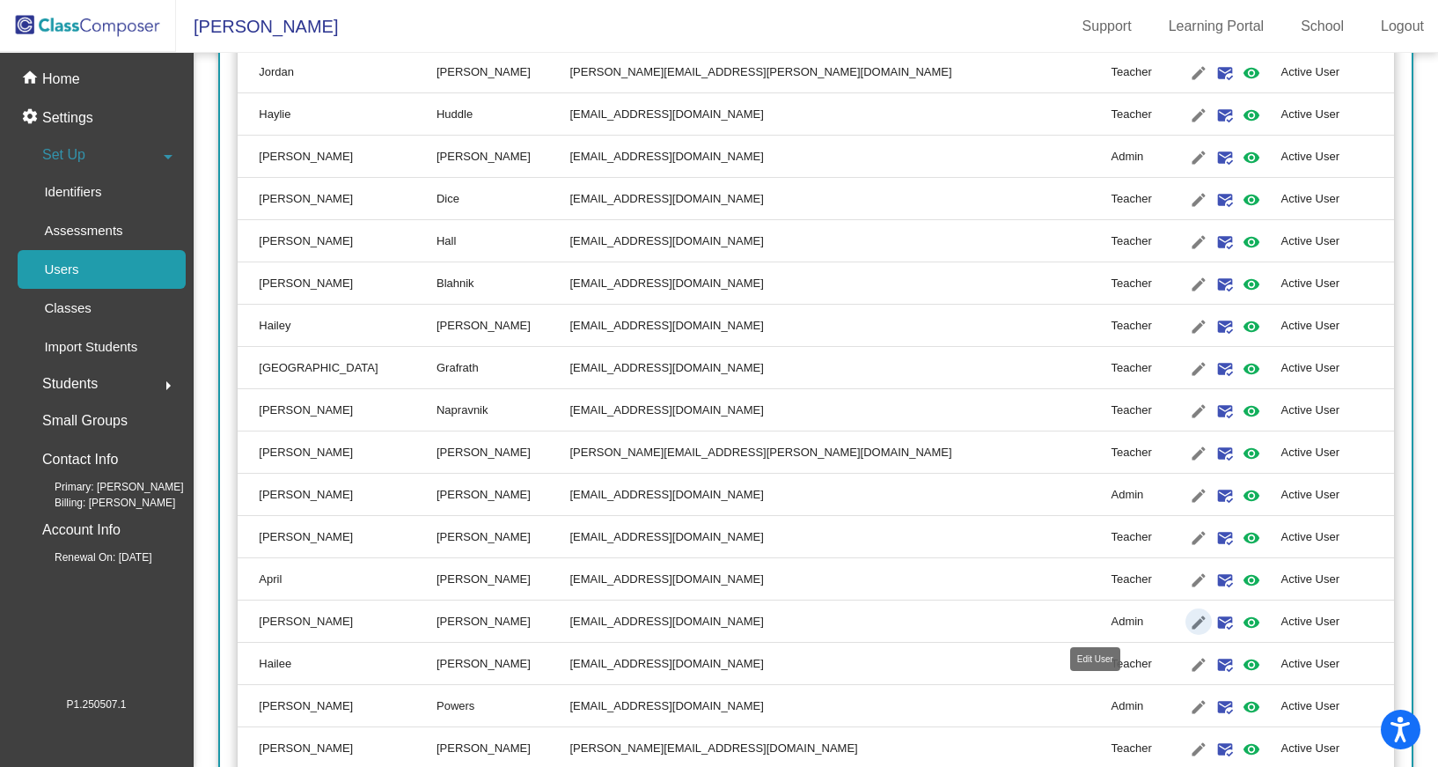
click at [1188, 622] on mat-icon "edit" at bounding box center [1198, 622] width 21 height 21
type input "Lori"
type input "Mann"
type input "mannl@platteco.k12.mo.us"
radio input "true"
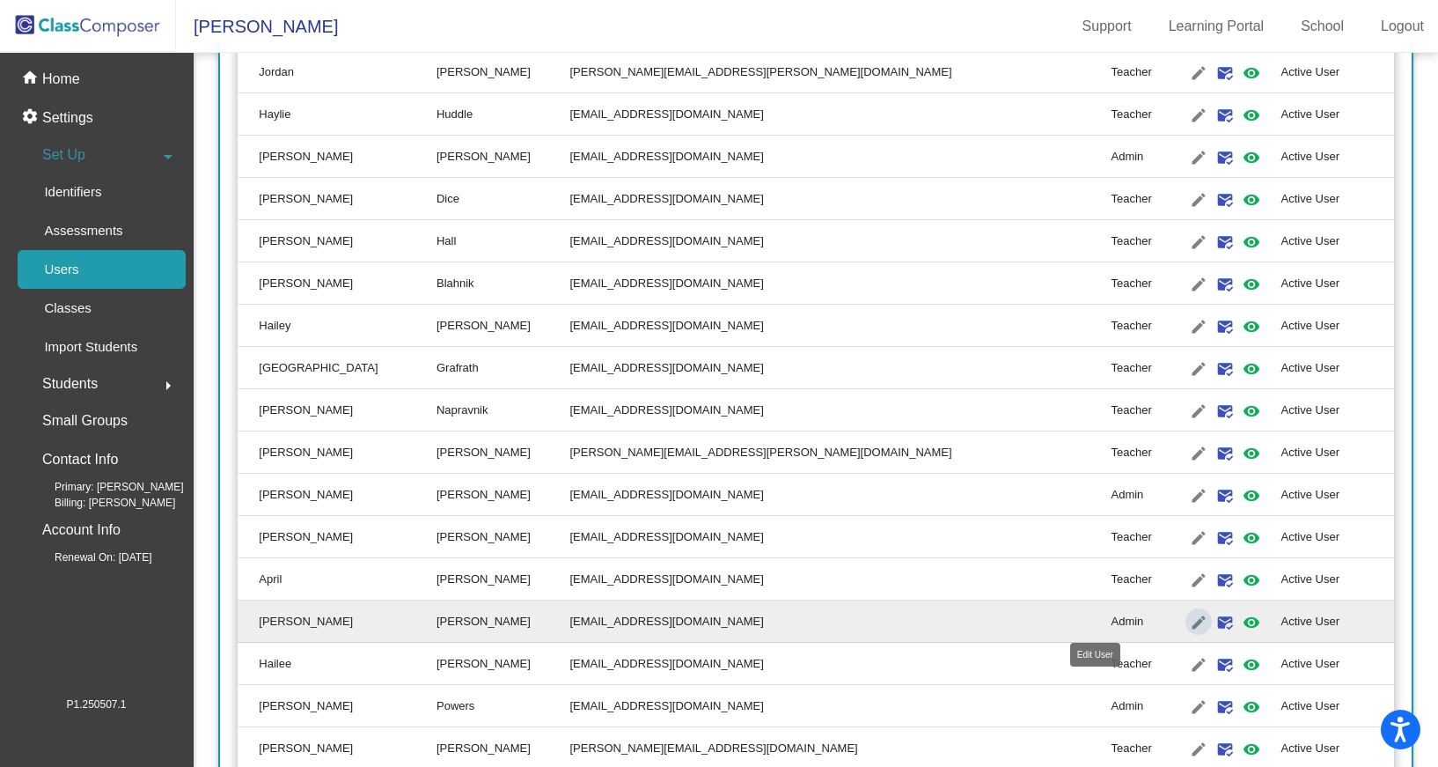
scroll to position [0, 0]
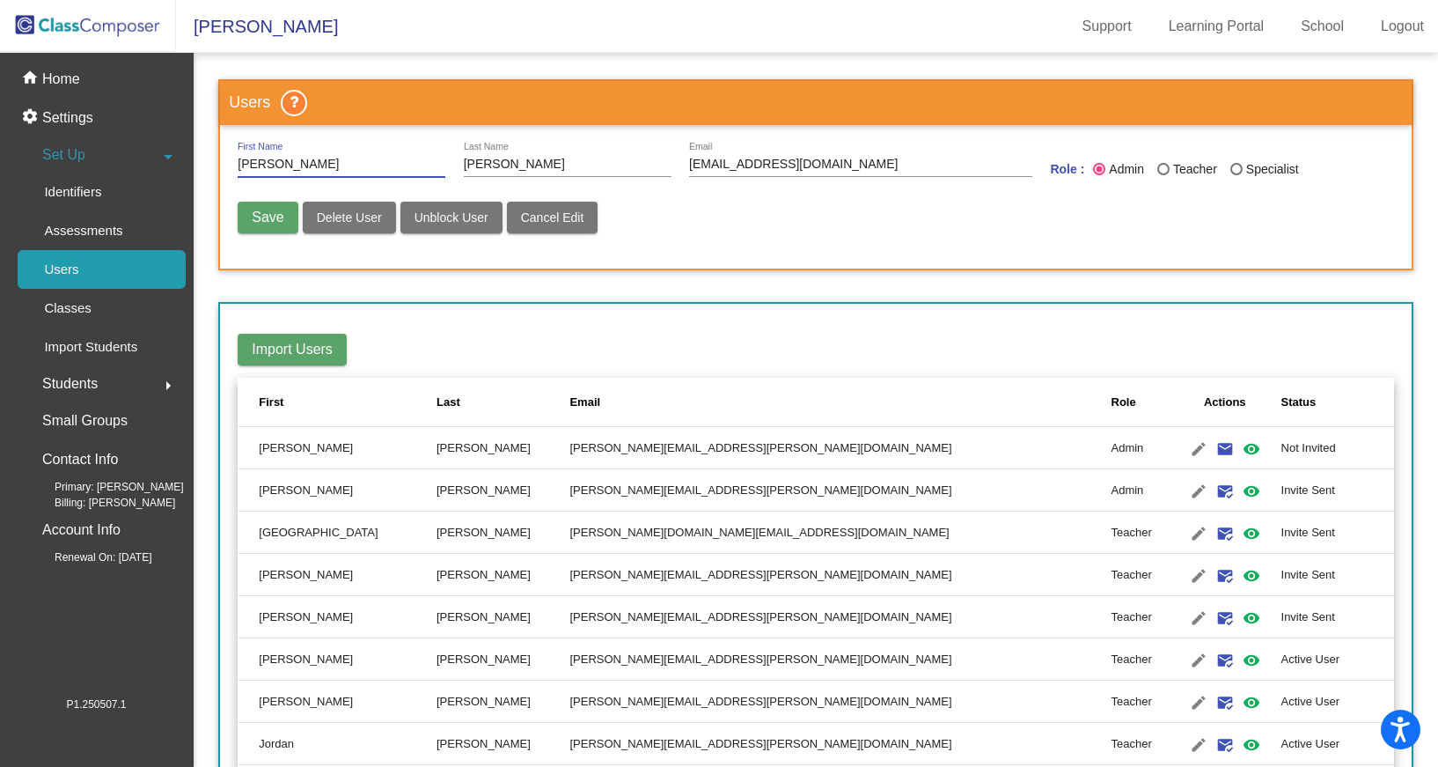
click at [339, 219] on span "Delete User" at bounding box center [349, 217] width 65 height 14
radio input "false"
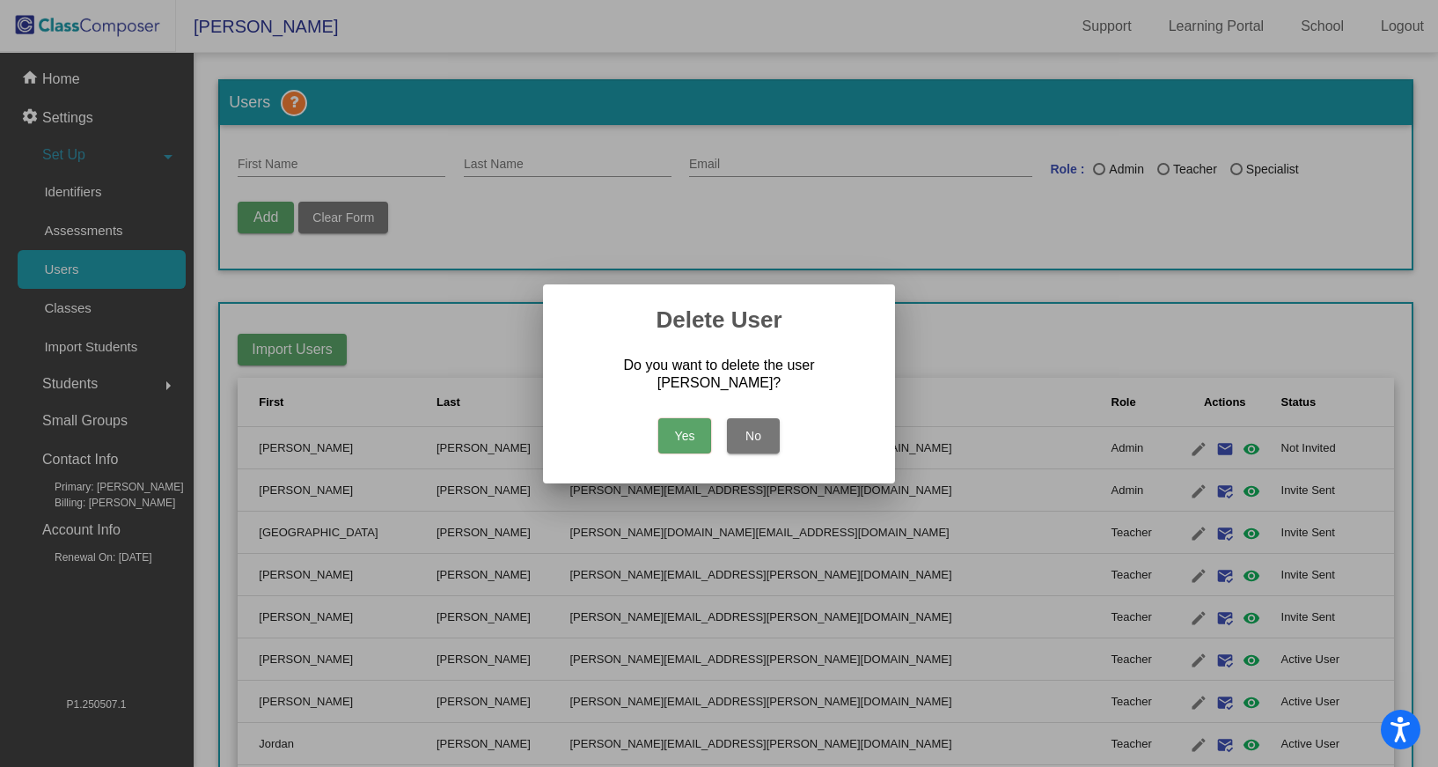
click at [679, 423] on button "Yes" at bounding box center [685, 435] width 53 height 35
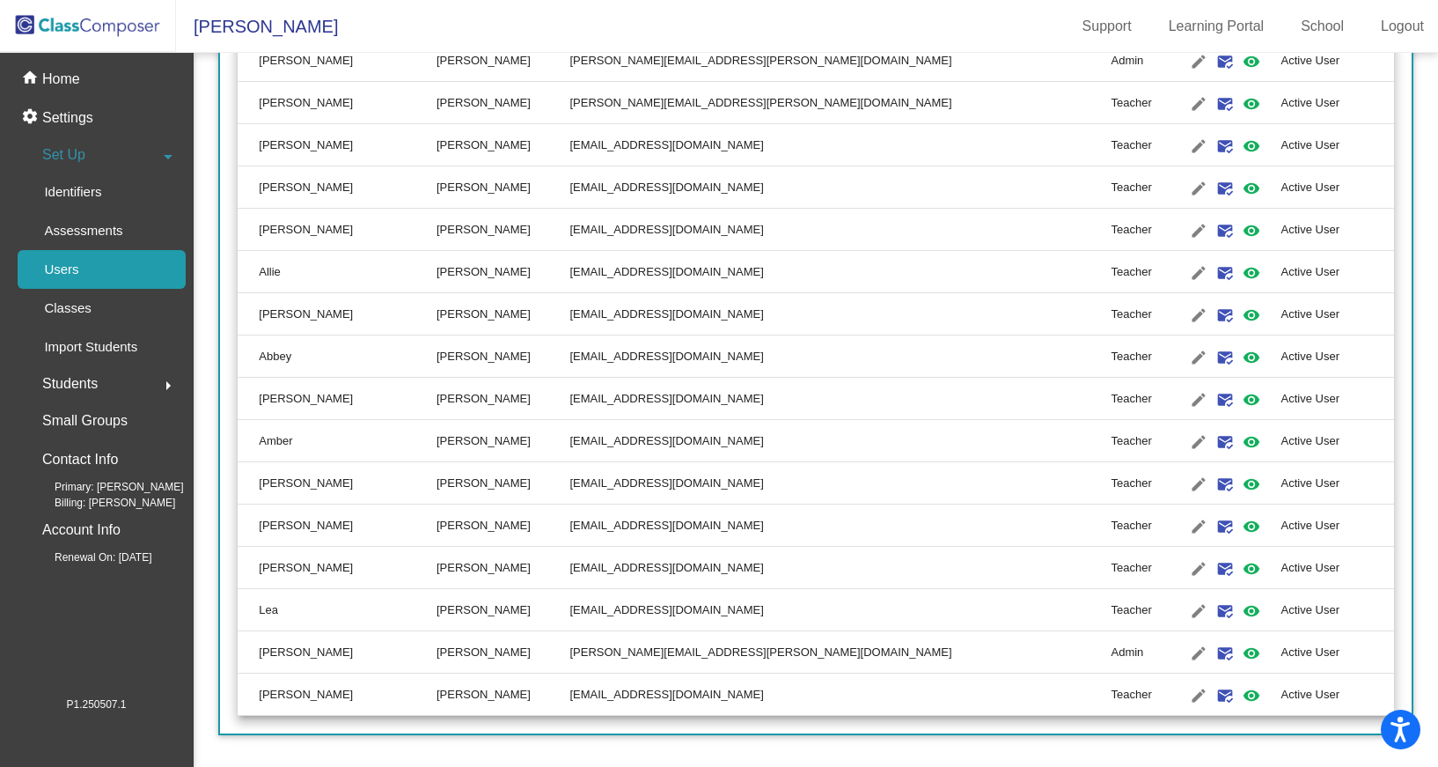
scroll to position [1486, 0]
click at [1188, 526] on mat-icon "edit" at bounding box center [1198, 526] width 21 height 21
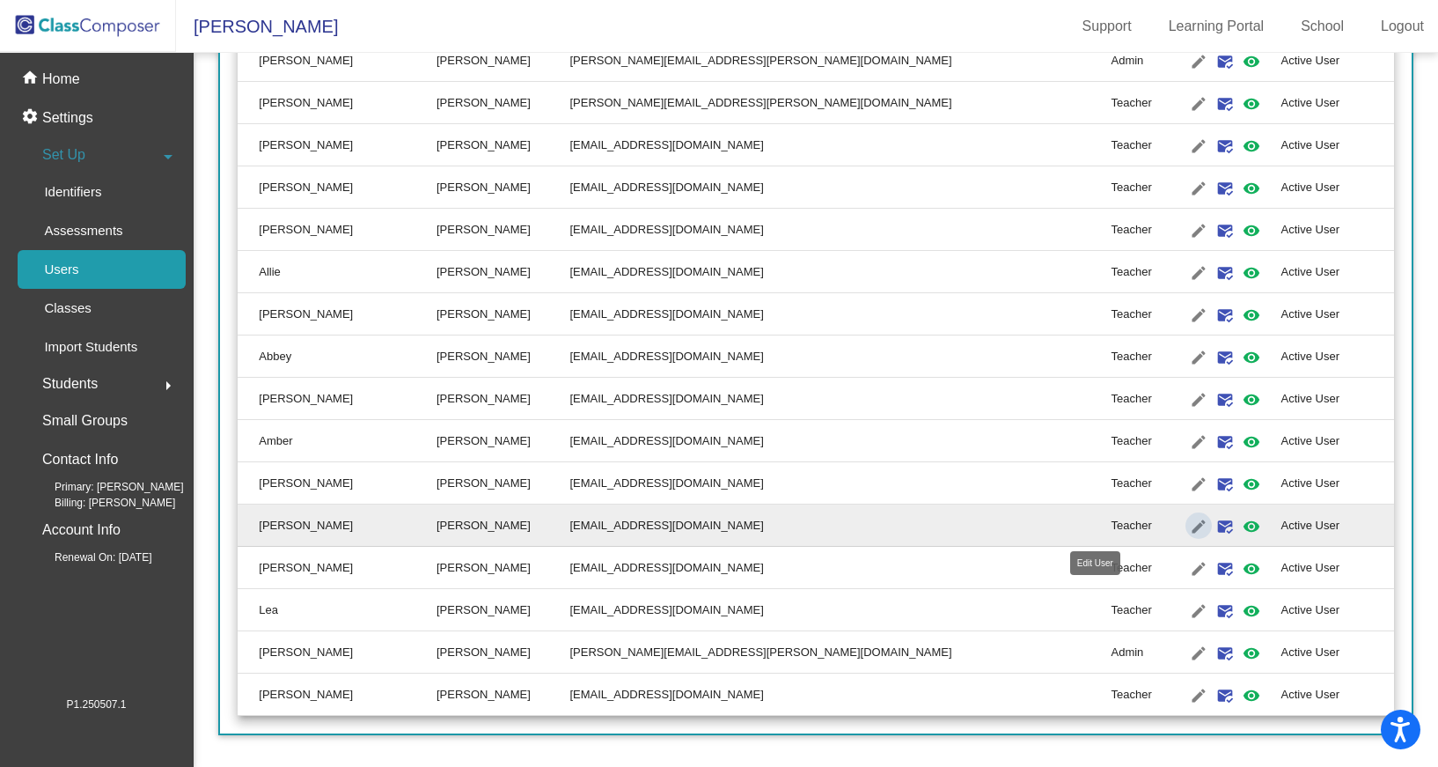
type input "Sarah"
type input "Wright"
type input "wrights@platteco.k12.mo.us"
radio input "true"
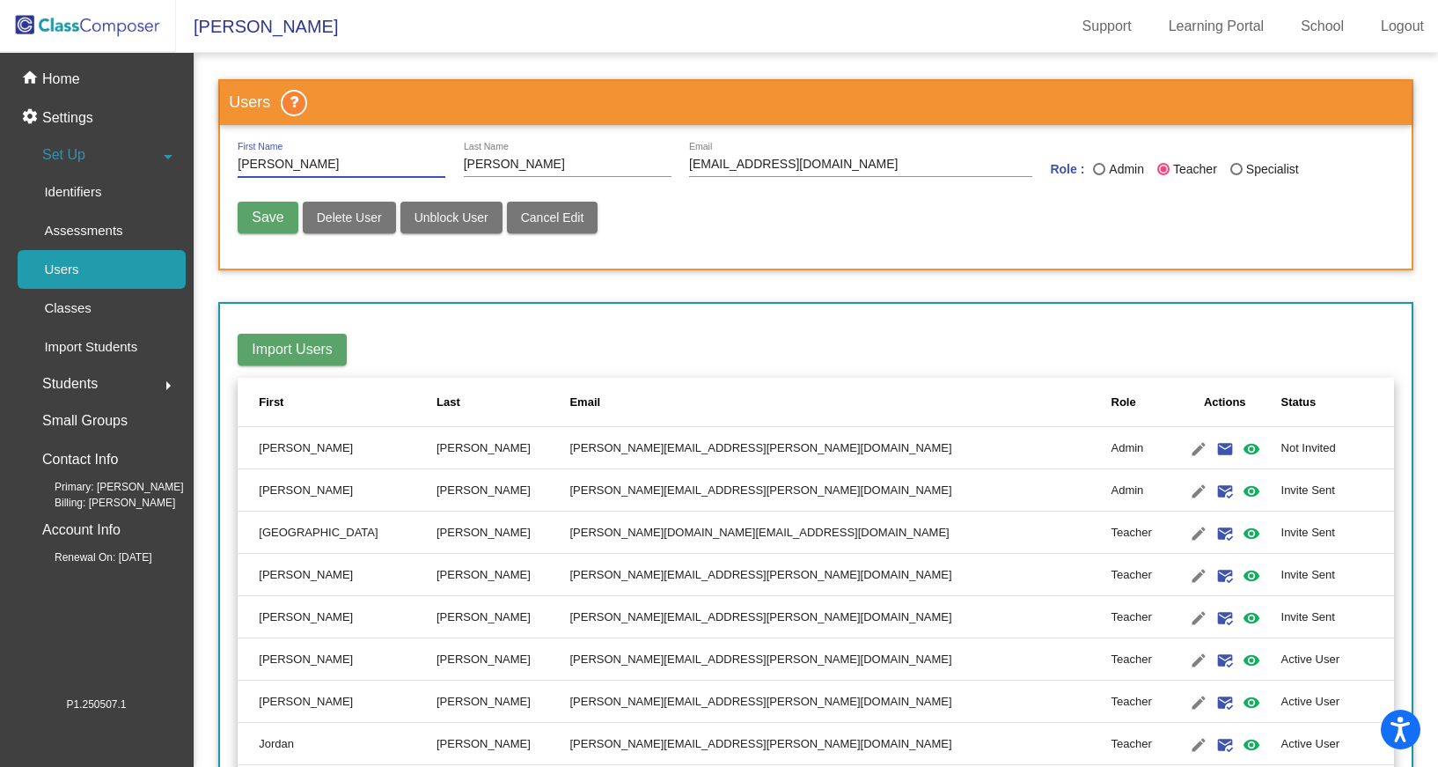
click at [319, 217] on span "Delete User" at bounding box center [349, 217] width 65 height 14
radio input "false"
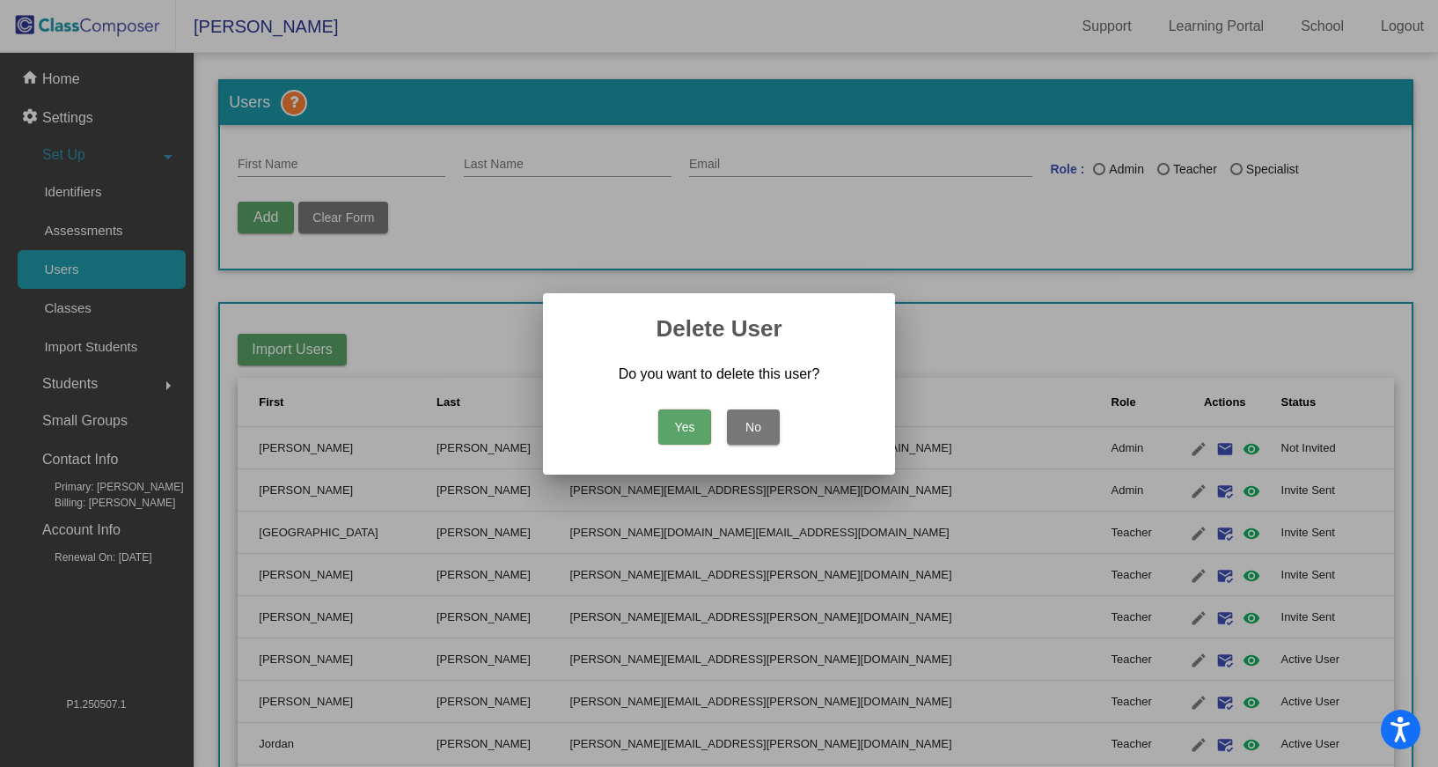
click at [674, 430] on button "Yes" at bounding box center [685, 426] width 53 height 35
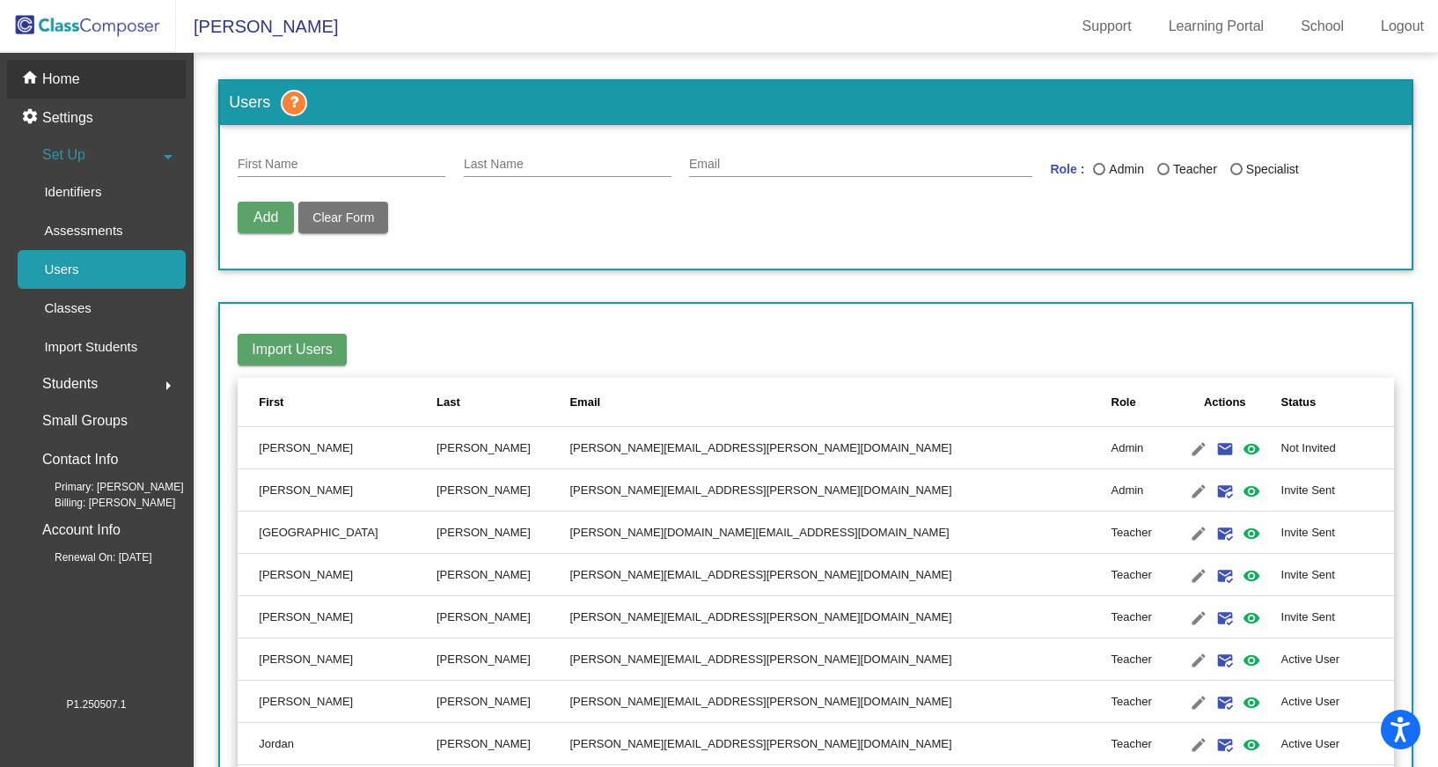
click at [60, 78] on p "Home" at bounding box center [61, 79] width 38 height 21
